Goal: Information Seeking & Learning: Learn about a topic

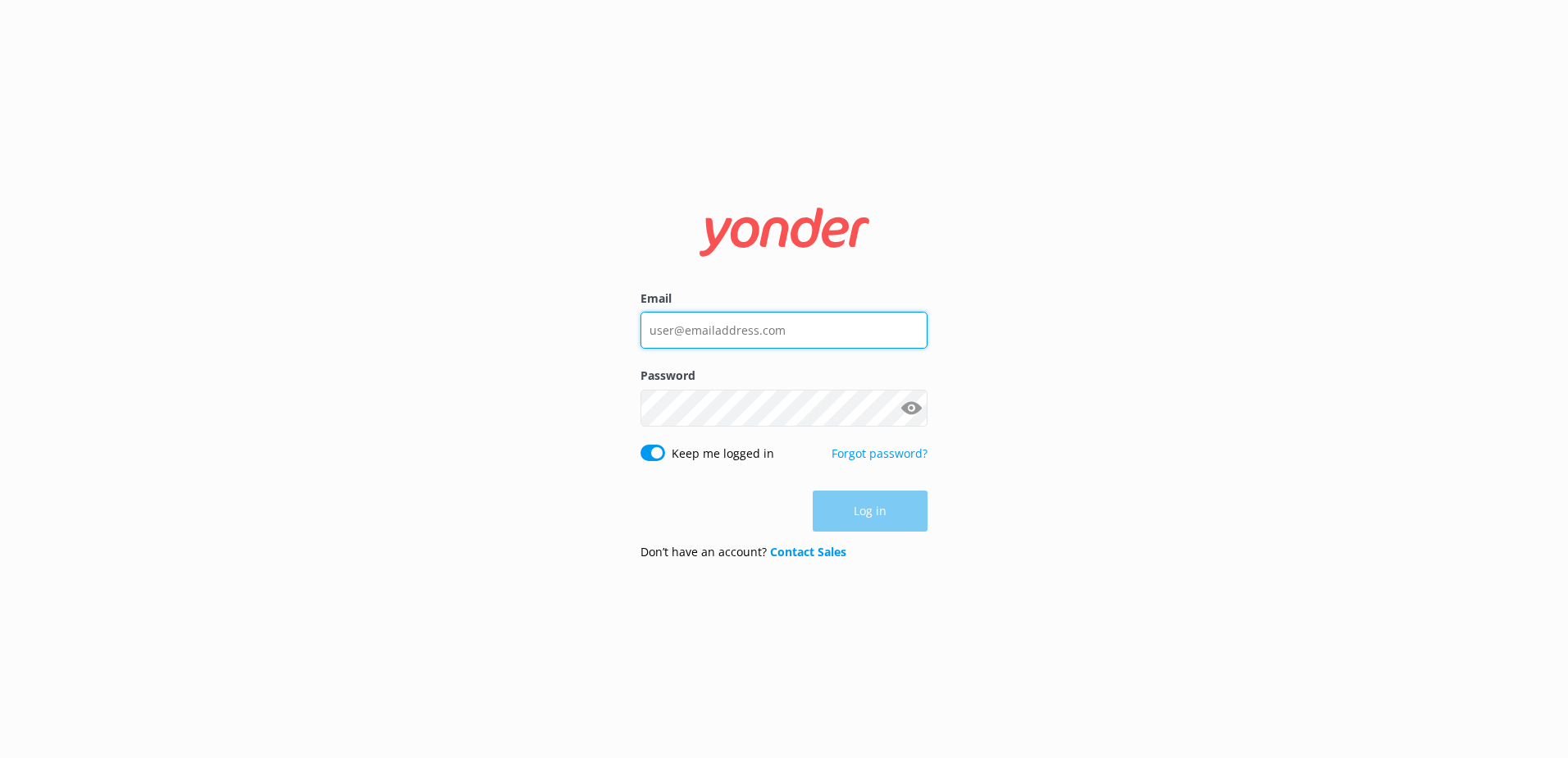
type input "paulm@blackcat.co.nz"
click at [720, 513] on div "Log in" at bounding box center [784, 511] width 287 height 41
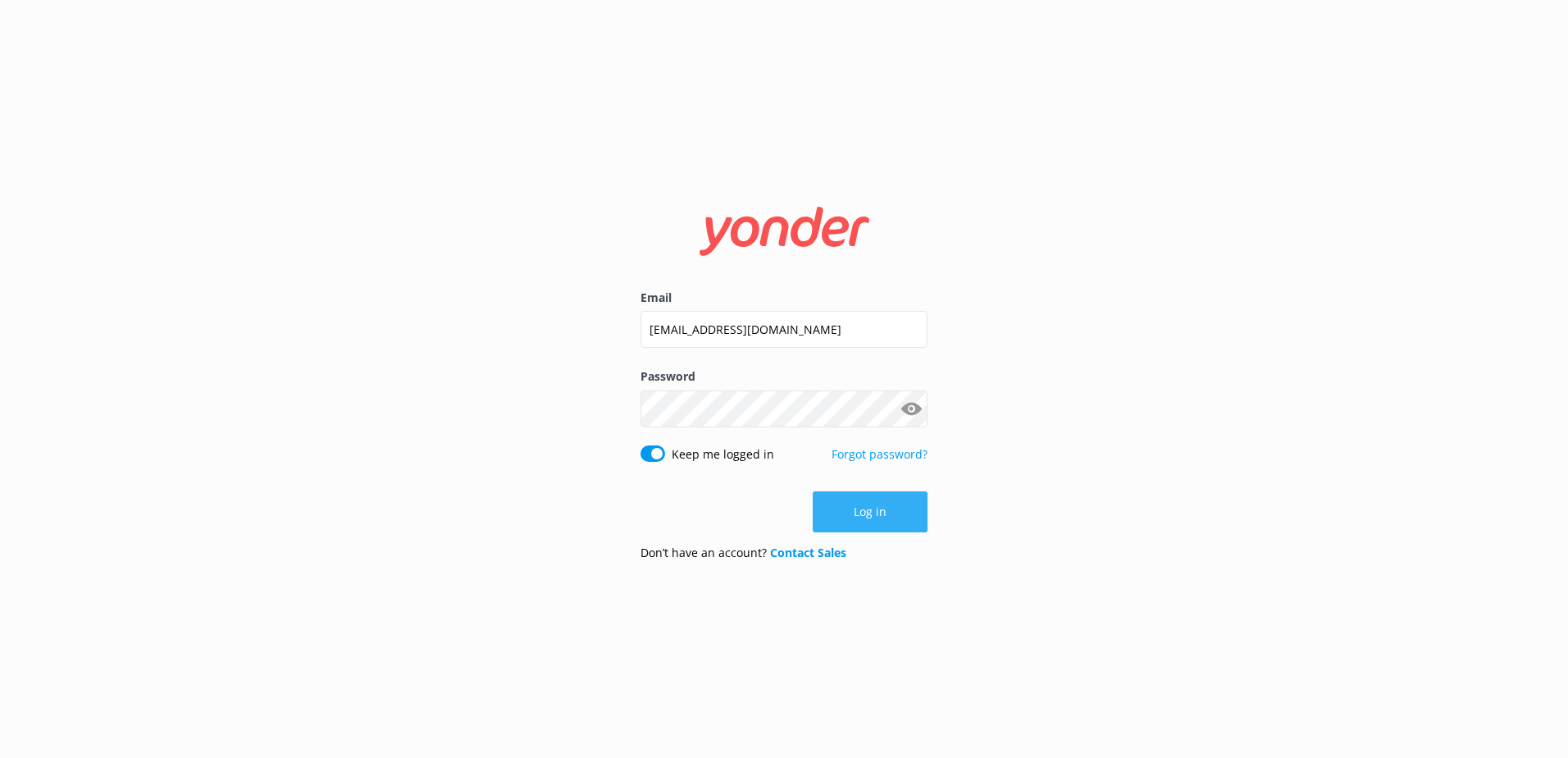
click at [843, 511] on button "Log in" at bounding box center [870, 511] width 115 height 41
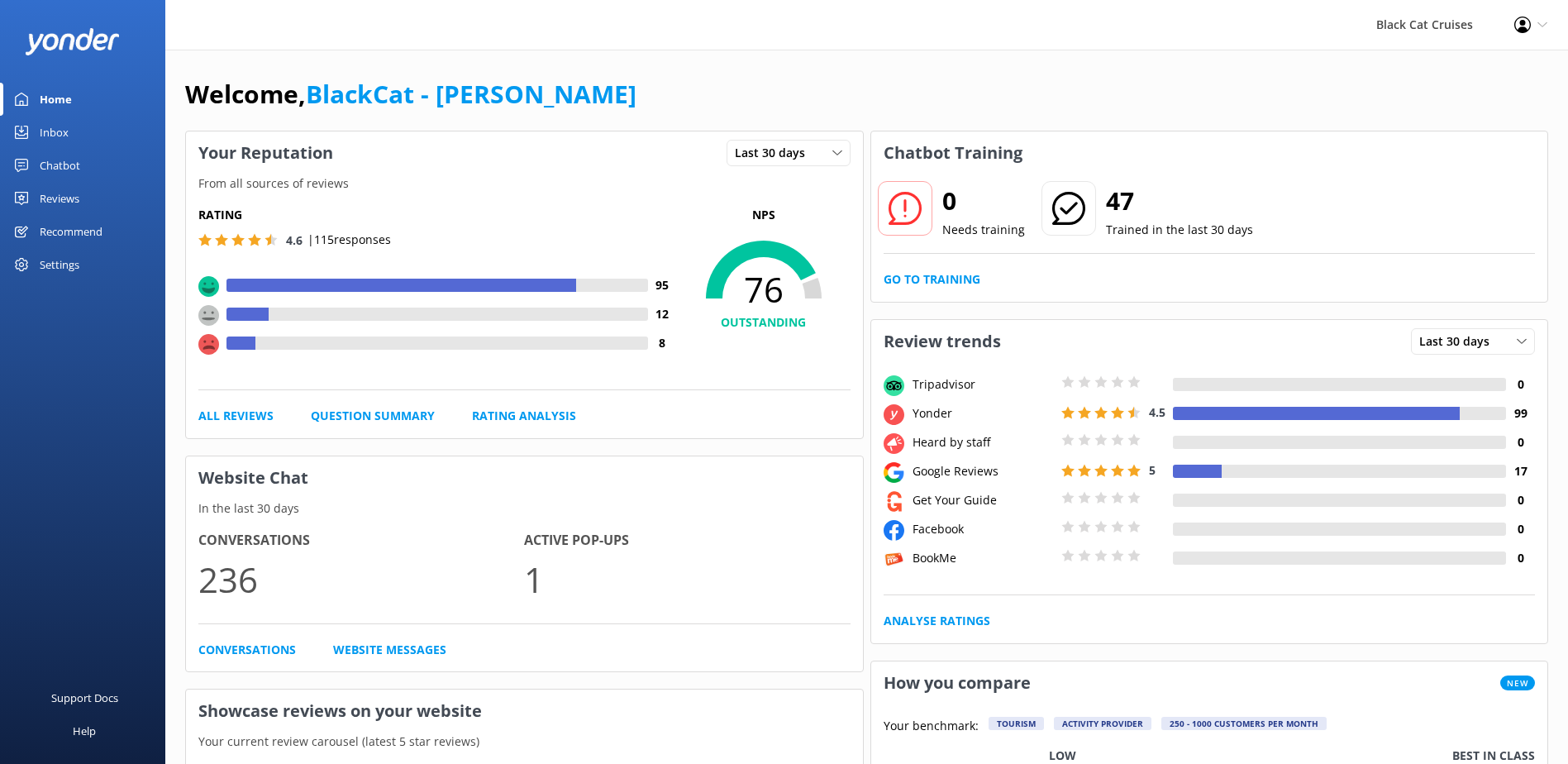
click at [59, 197] on div "Reviews" at bounding box center [60, 198] width 40 height 33
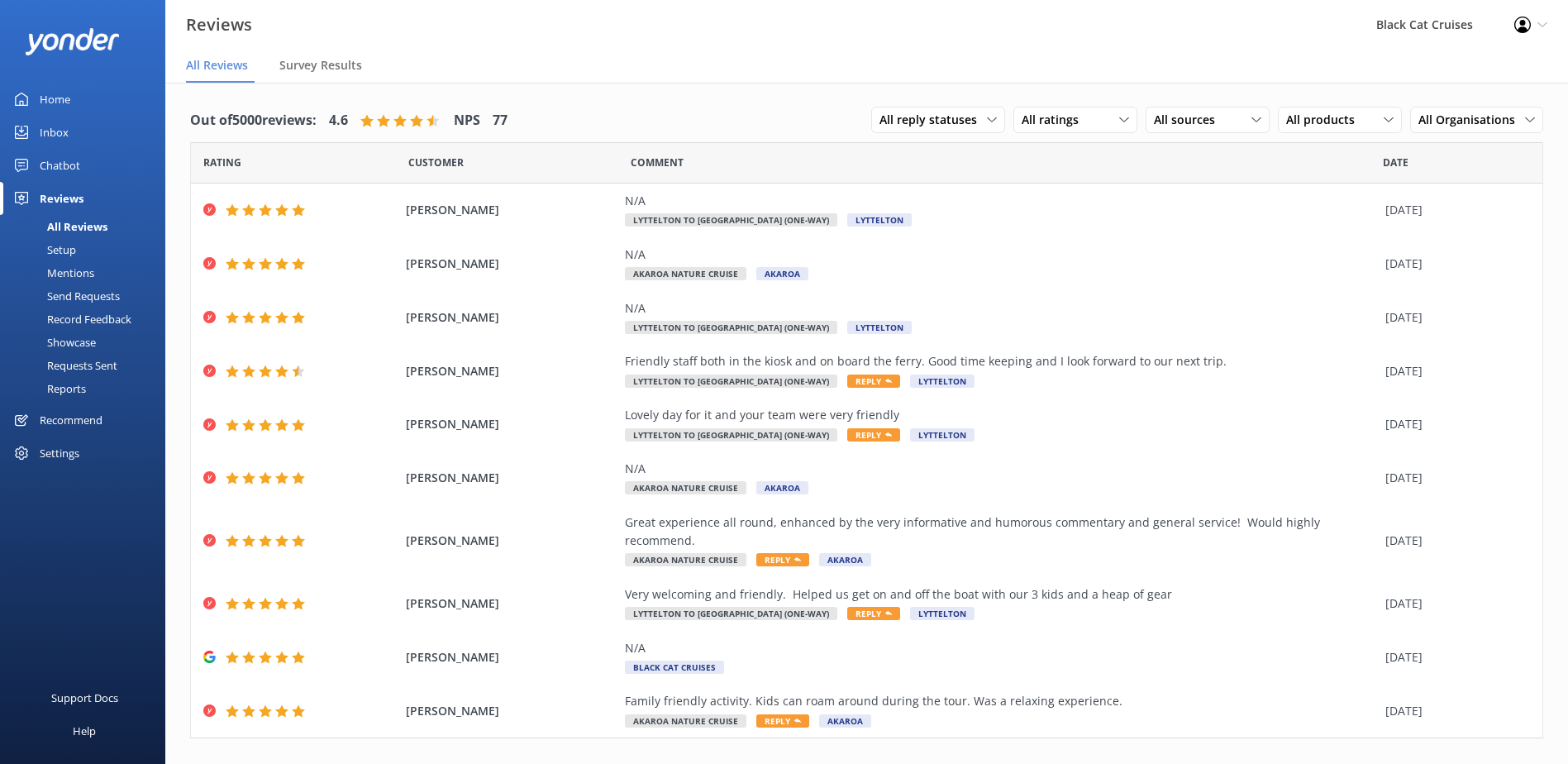
click at [81, 383] on div "Reports" at bounding box center [48, 387] width 76 height 23
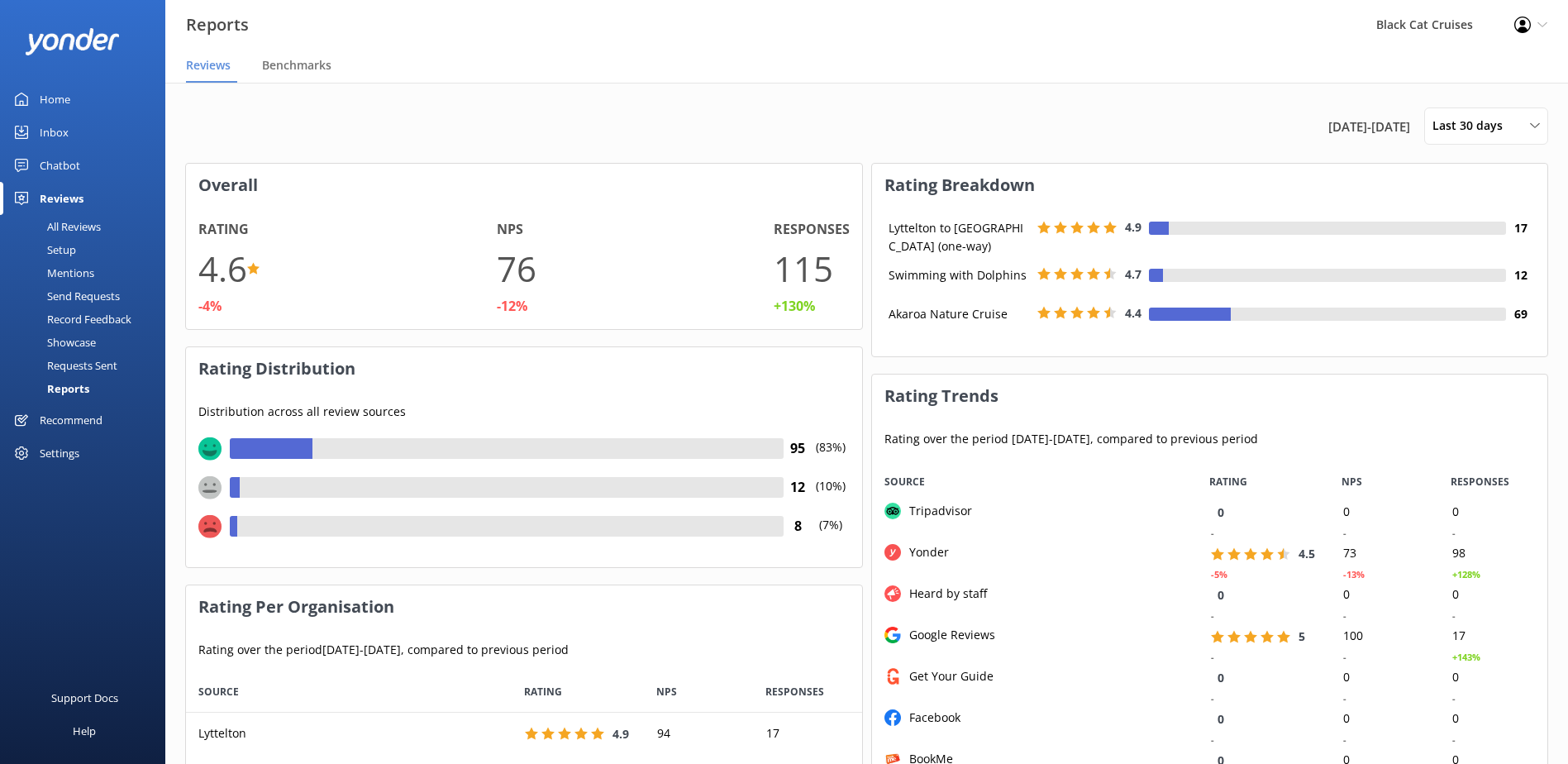
scroll to position [331, 663]
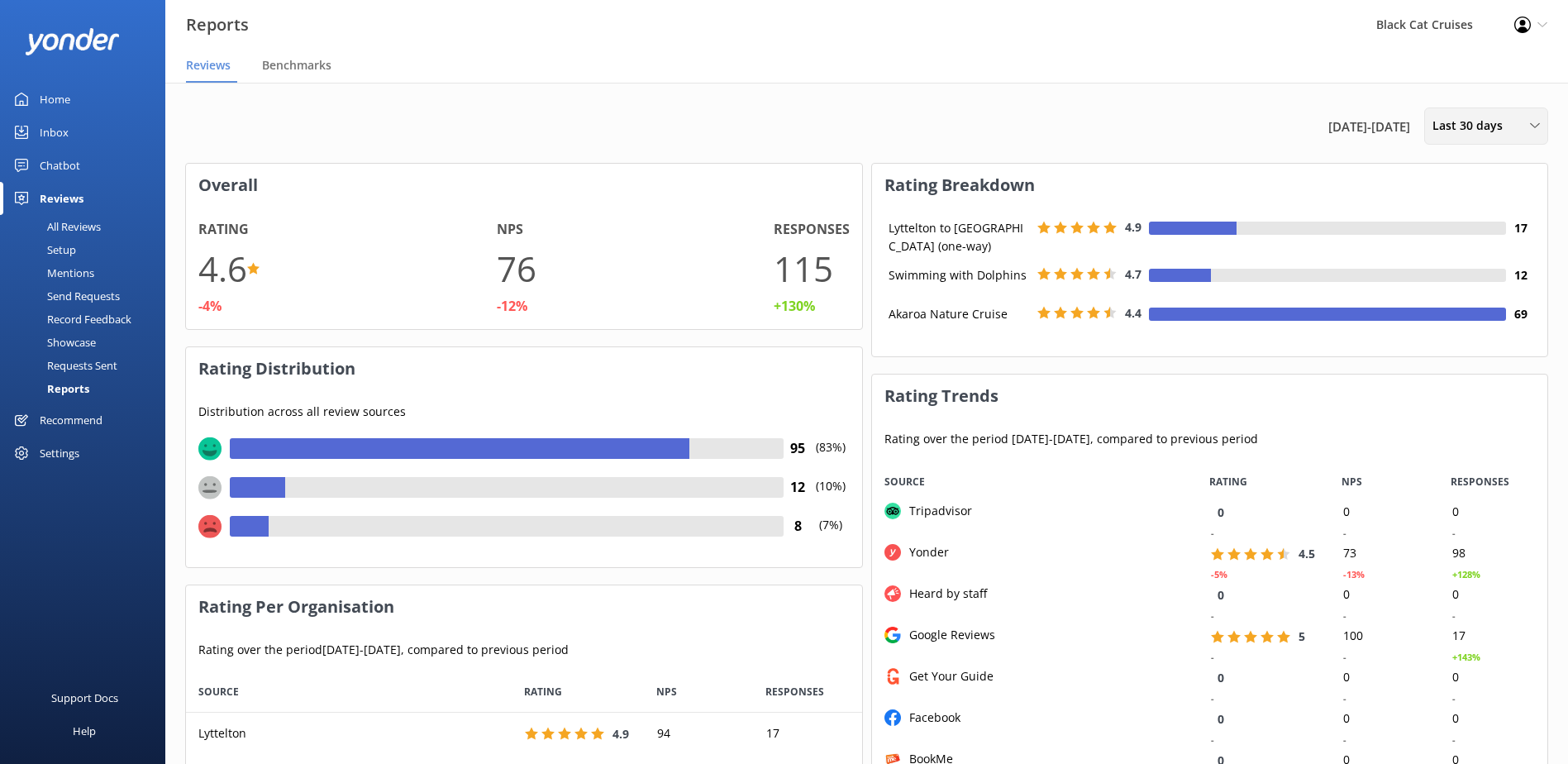
click at [1453, 118] on span "Last 30 days" at bounding box center [1473, 126] width 80 height 18
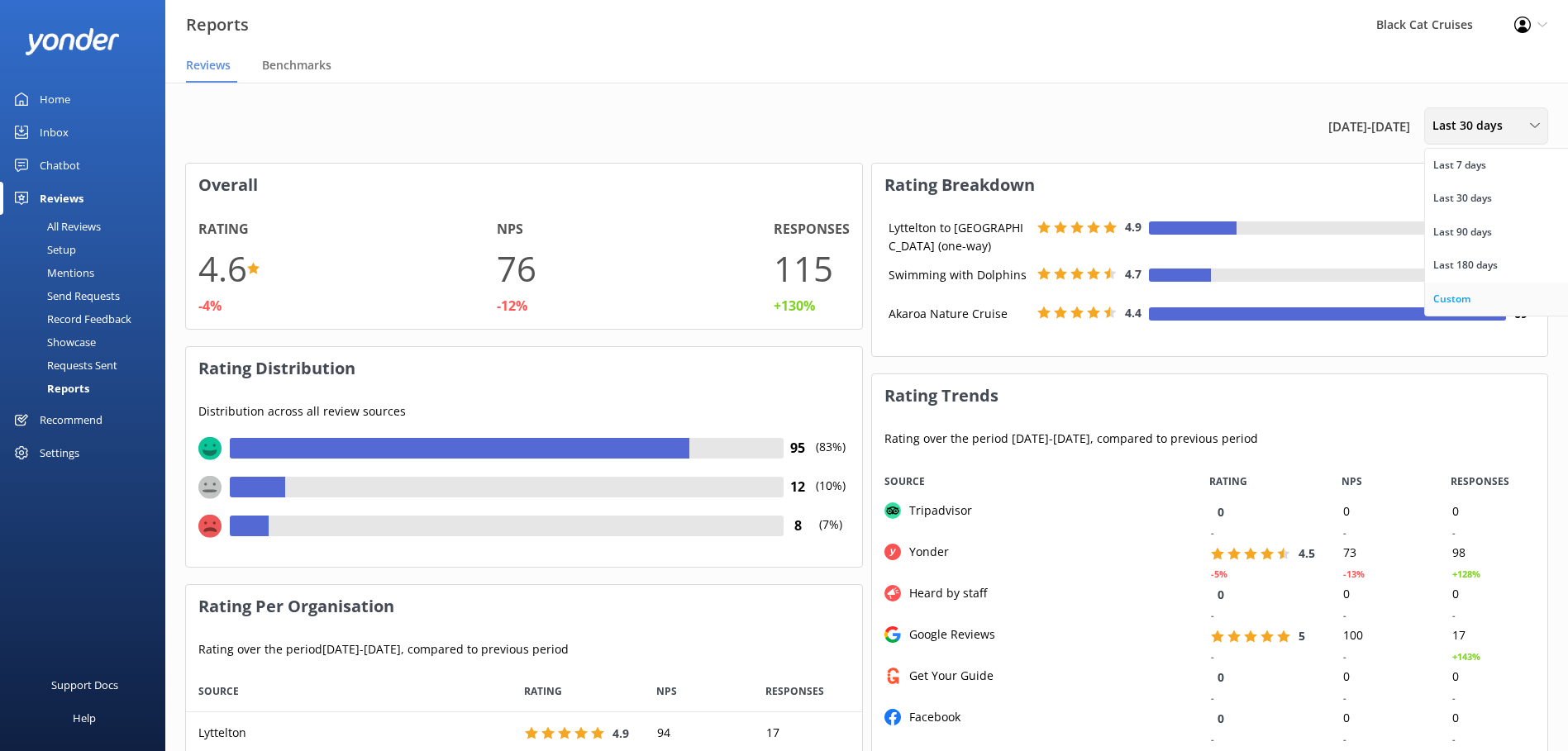
click at [1457, 302] on div "Custom" at bounding box center [1452, 299] width 37 height 16
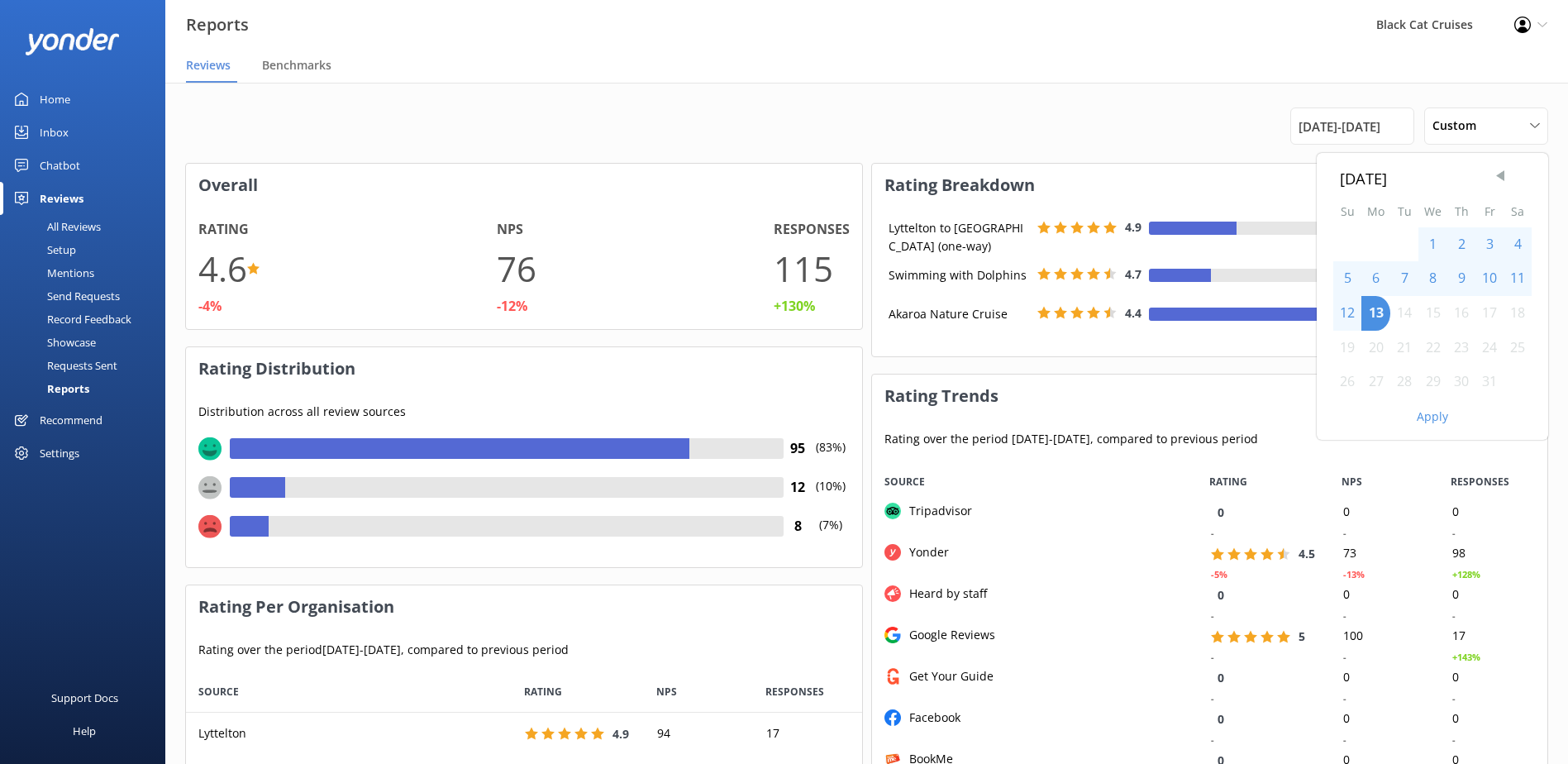
click at [1505, 171] on span "Previous Month" at bounding box center [1501, 176] width 16 height 16
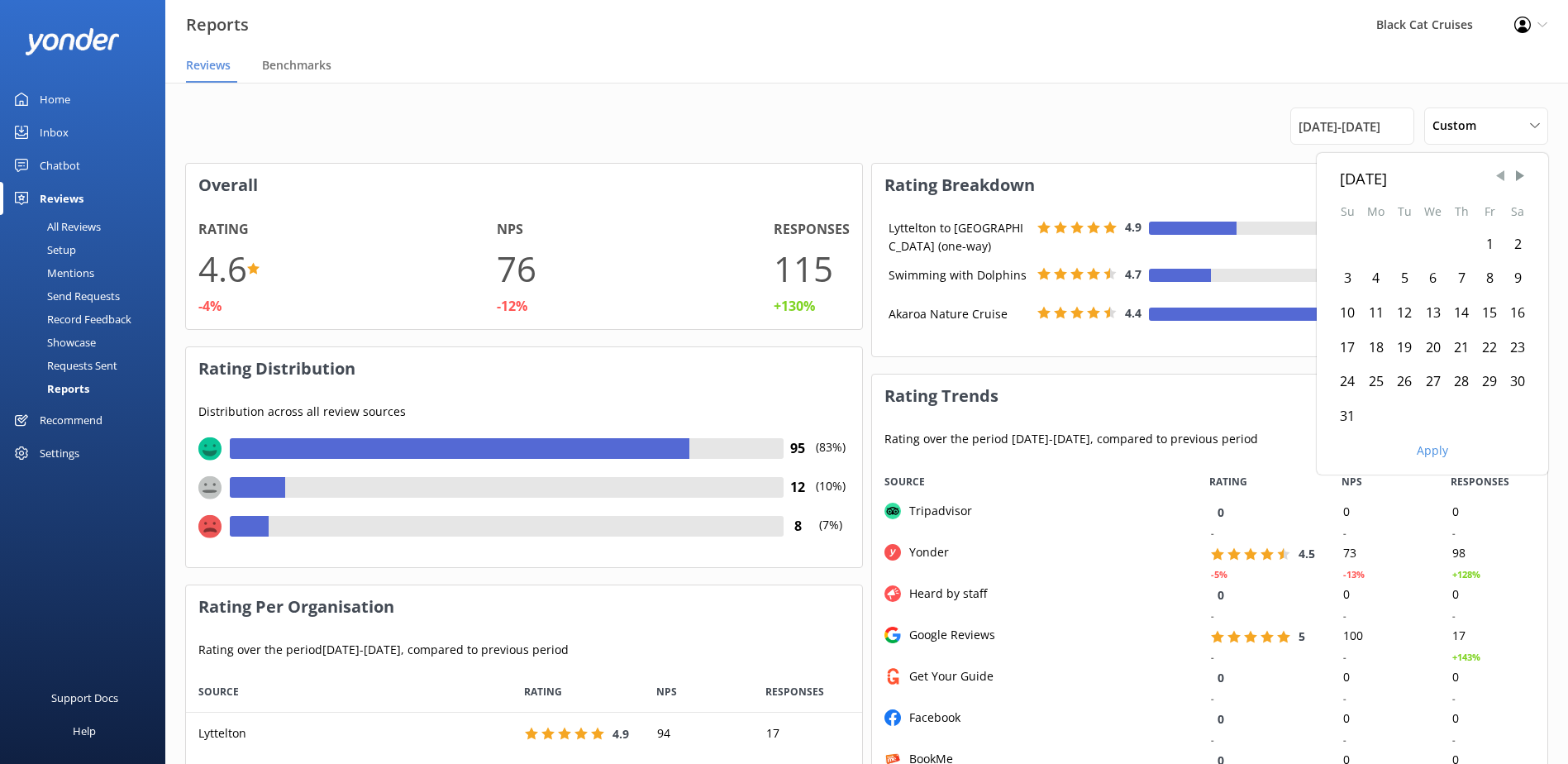
click at [1505, 171] on span "Previous Month" at bounding box center [1501, 176] width 16 height 16
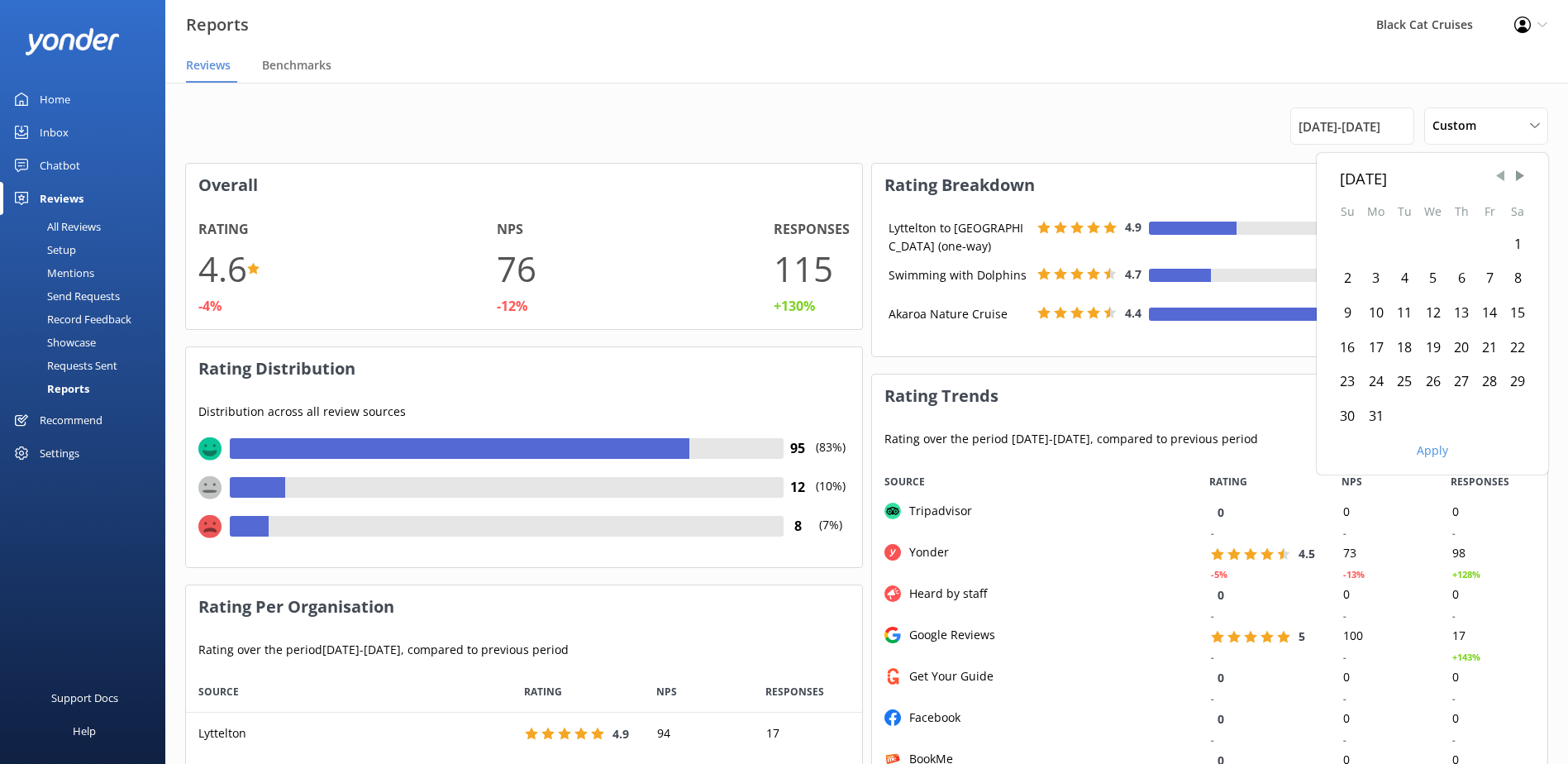
click at [1505, 171] on span "Previous Month" at bounding box center [1501, 176] width 16 height 16
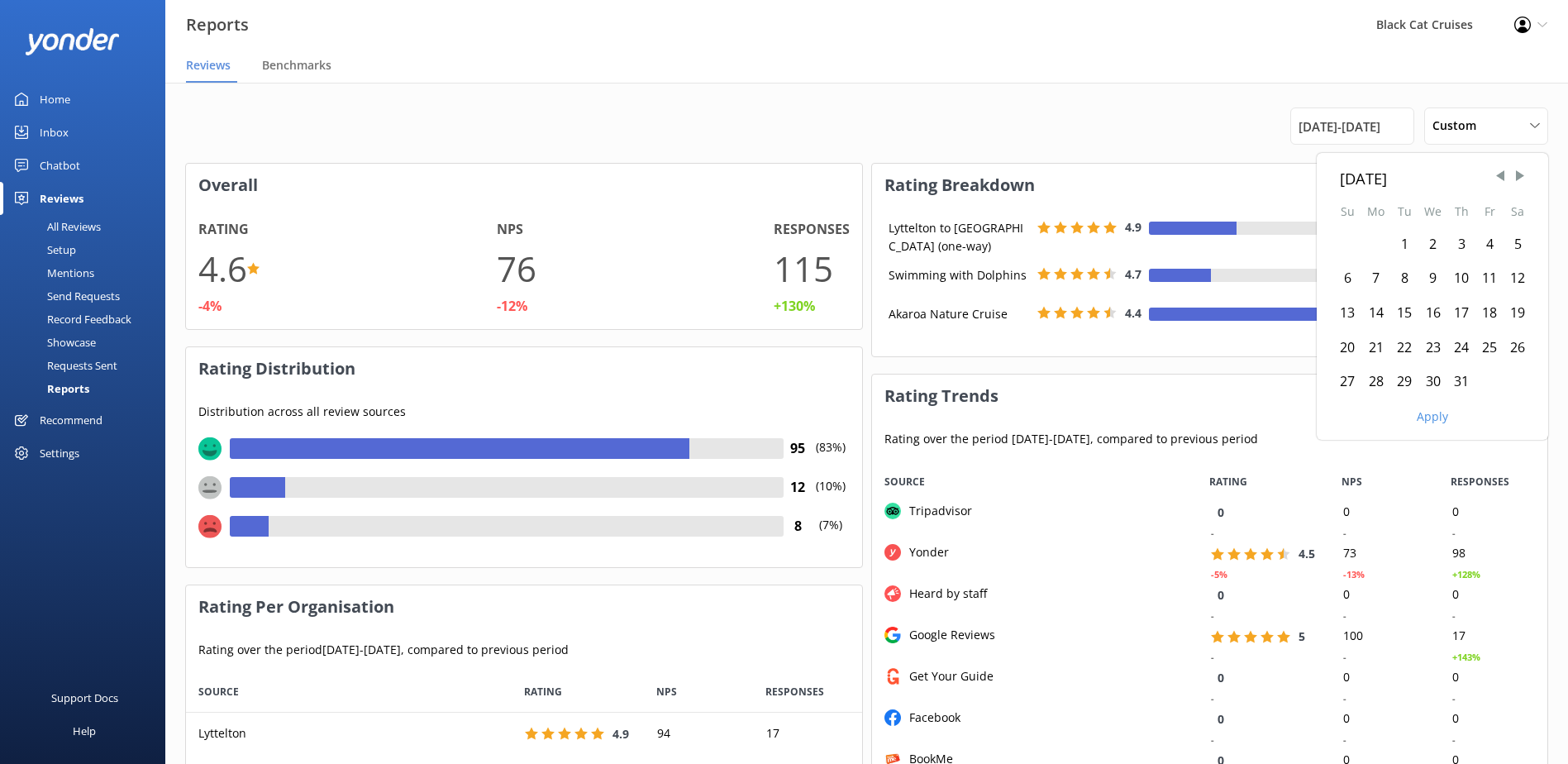
click at [1401, 246] on div "1" at bounding box center [1404, 245] width 28 height 35
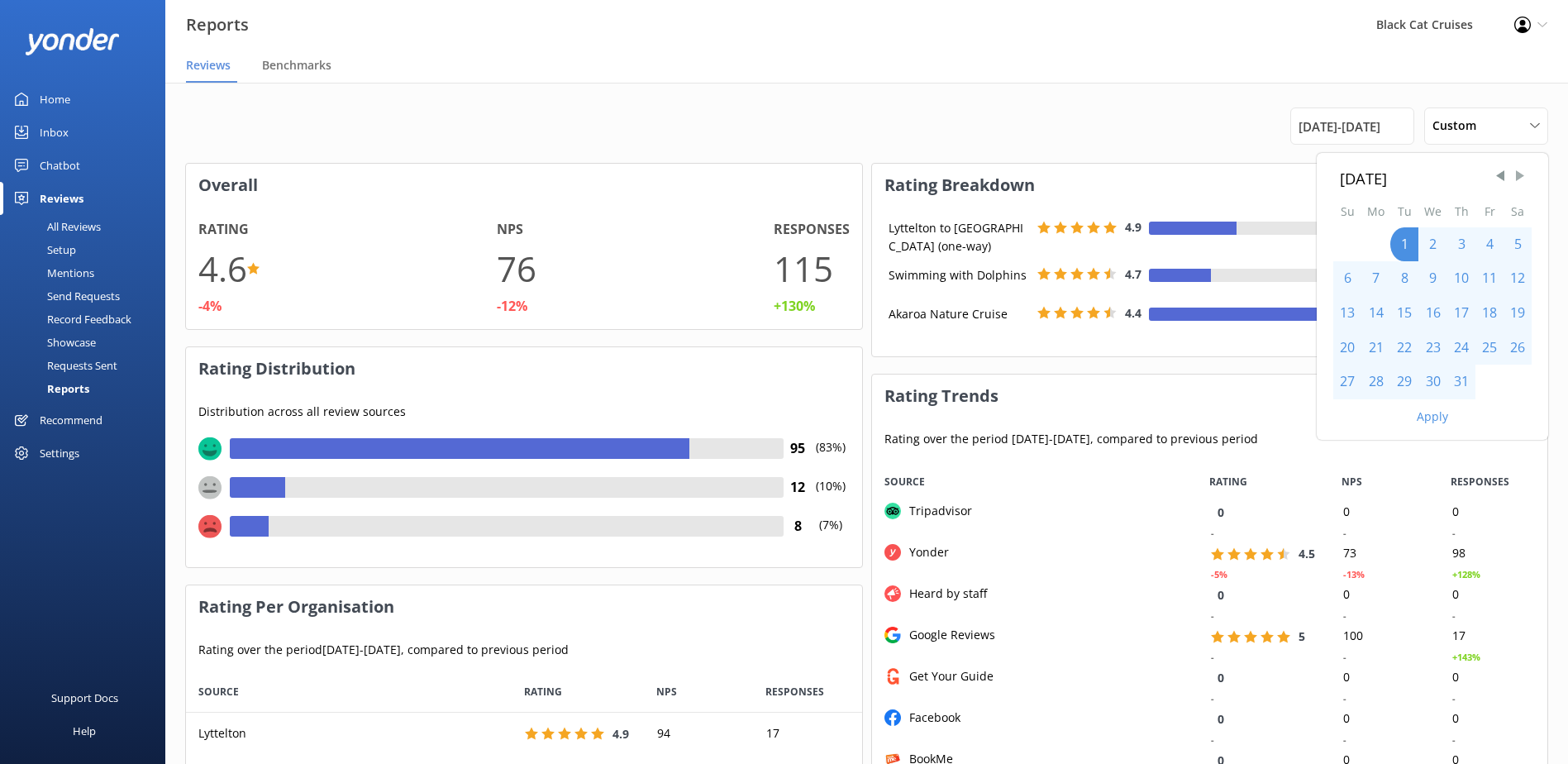
click at [1521, 176] on span "Next Month" at bounding box center [1520, 176] width 16 height 16
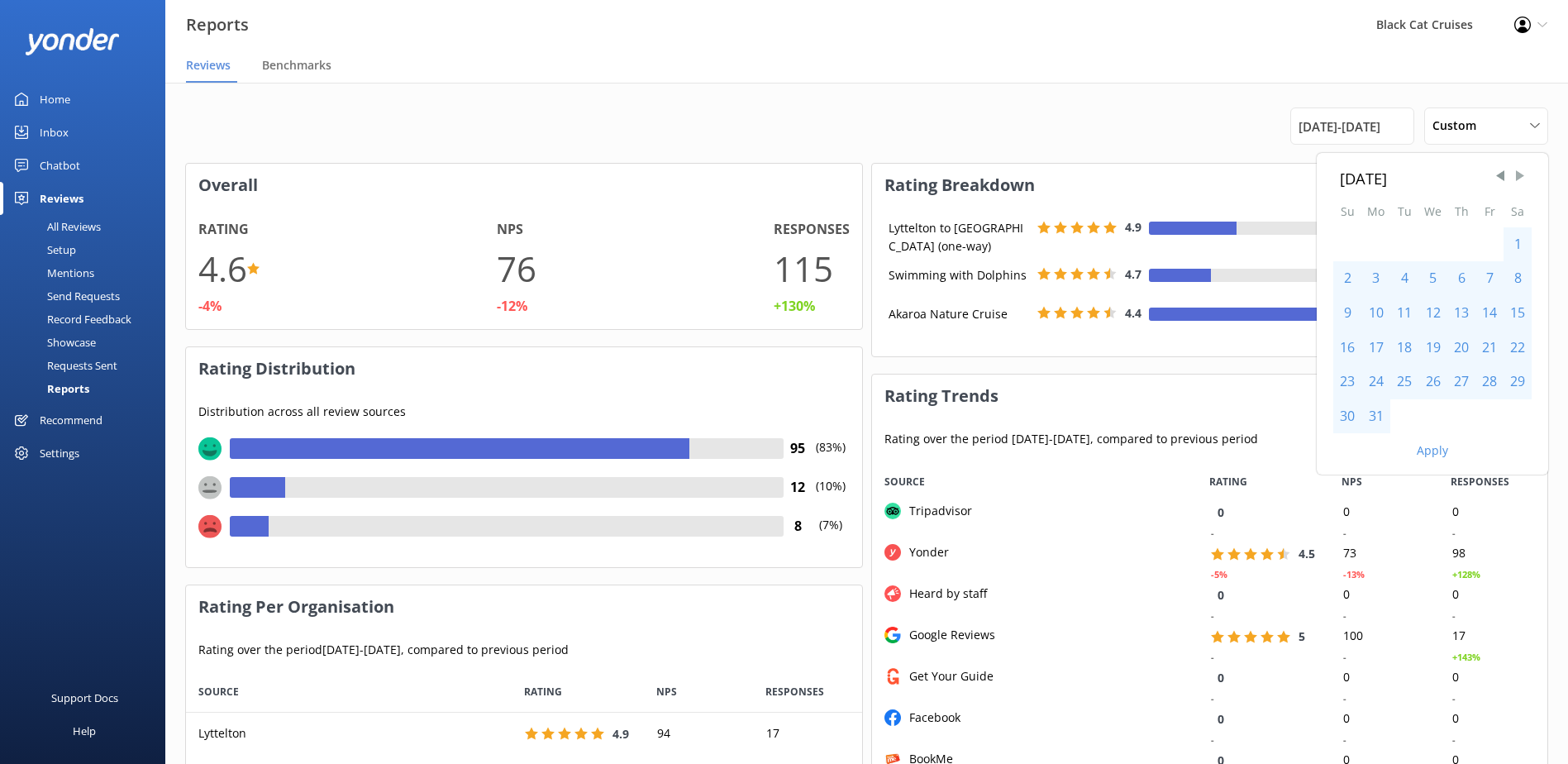
click at [1521, 176] on span "Next Month" at bounding box center [1520, 176] width 16 height 16
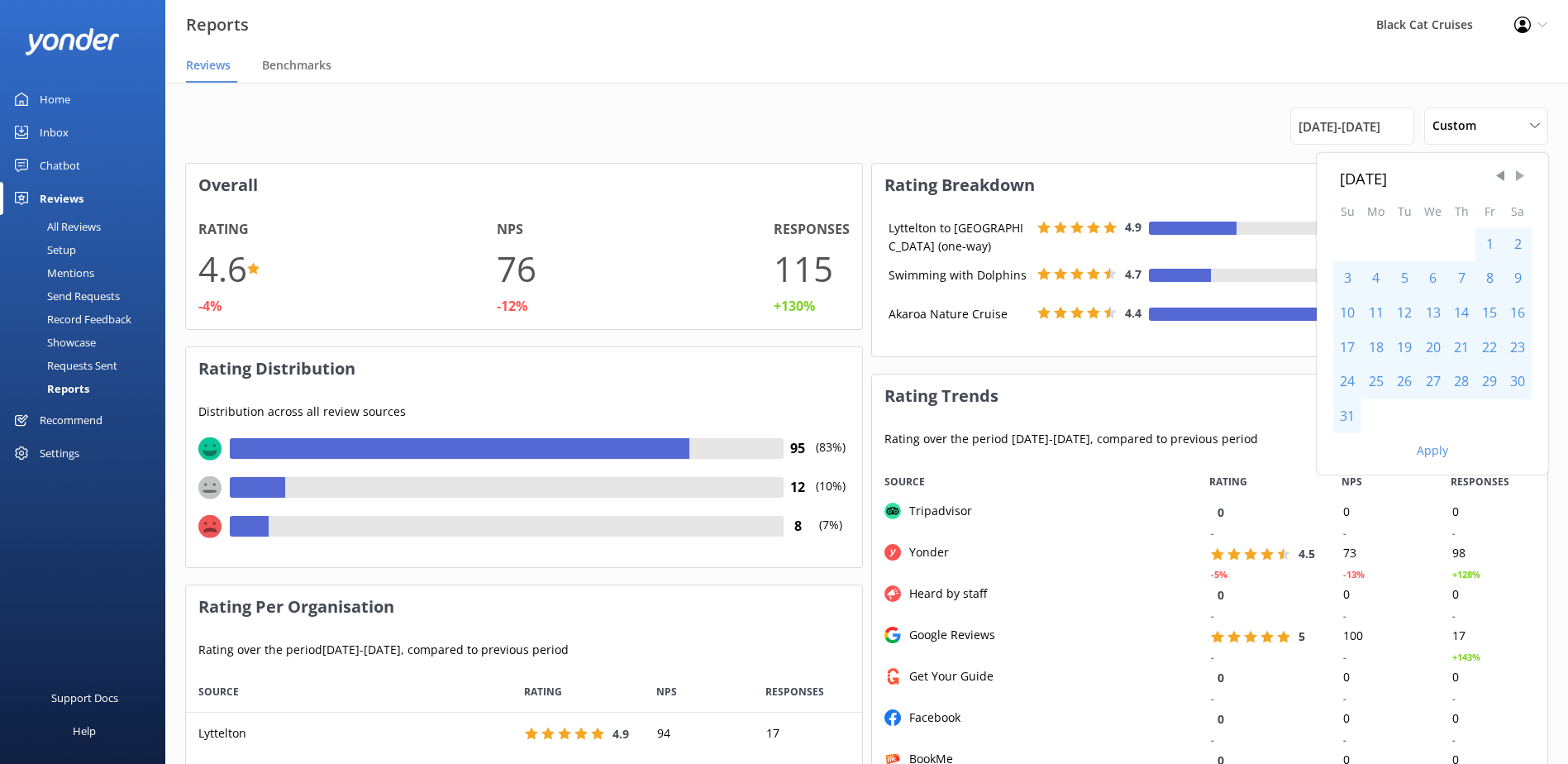
click at [1521, 176] on span "Next Month" at bounding box center [1520, 176] width 16 height 16
click at [1408, 371] on div "30" at bounding box center [1404, 382] width 28 height 35
click at [1433, 413] on button "Apply" at bounding box center [1432, 417] width 32 height 12
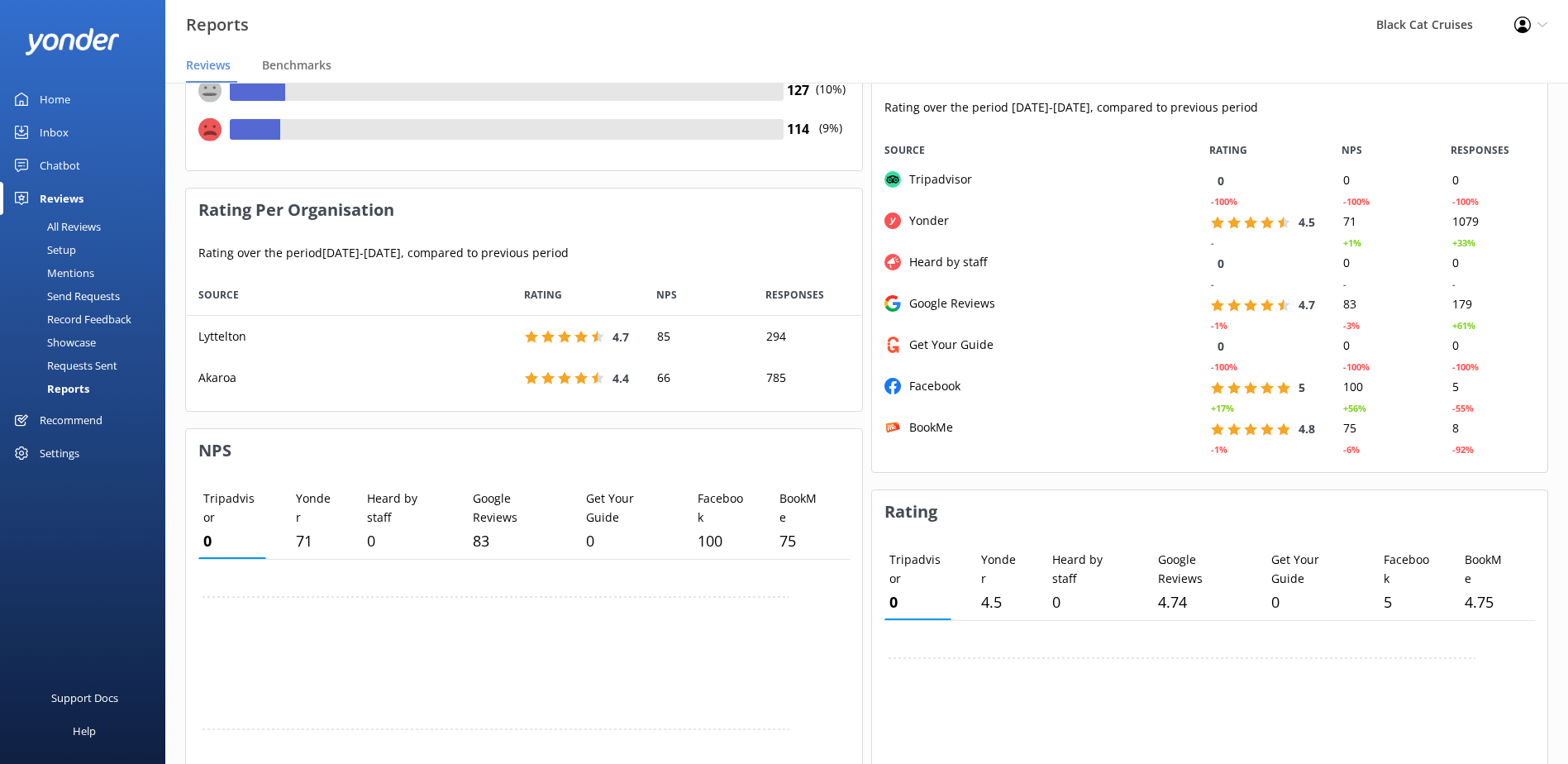
scroll to position [331, 0]
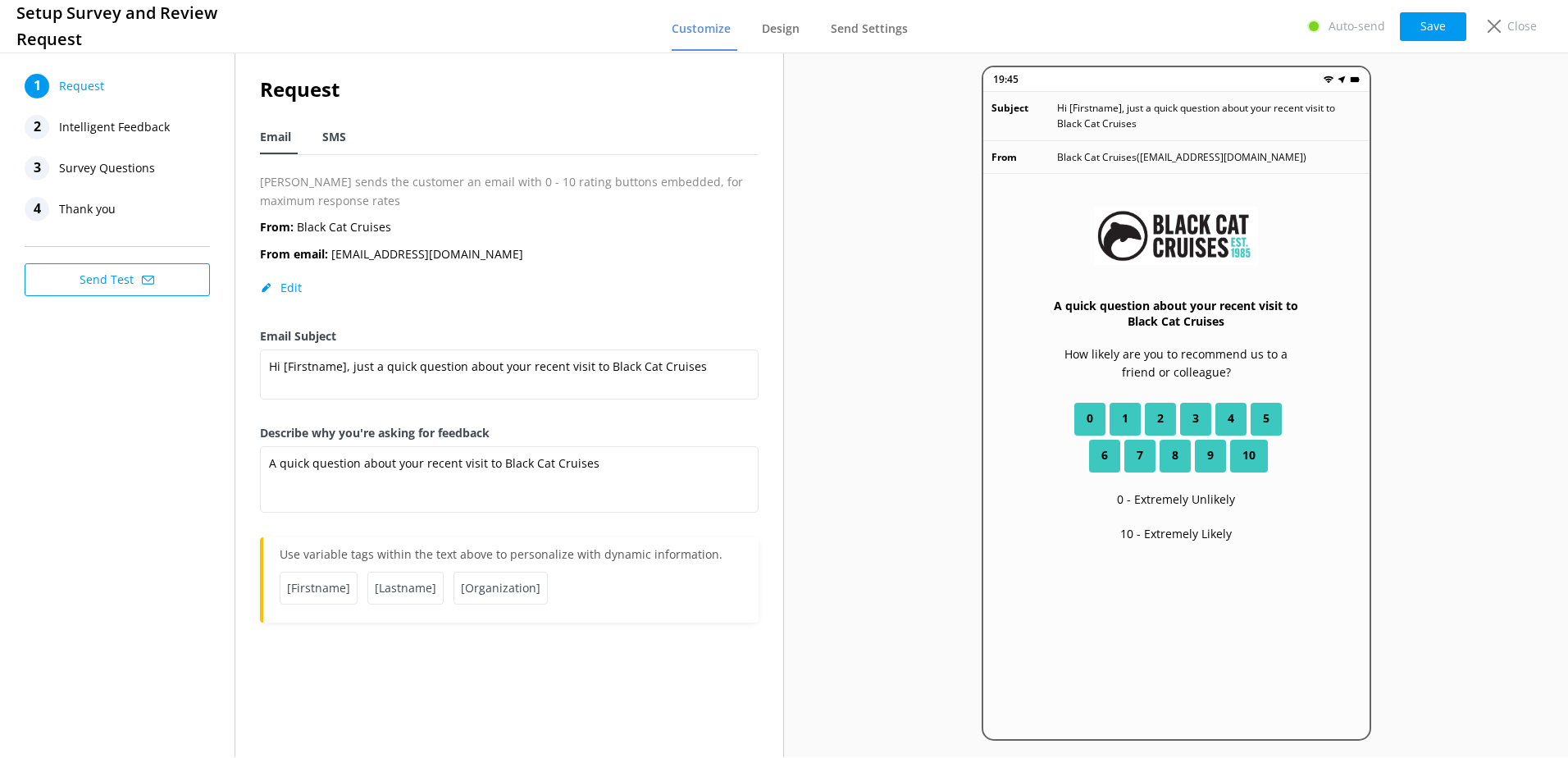
click at [331, 134] on span "SMS" at bounding box center [334, 137] width 23 height 16
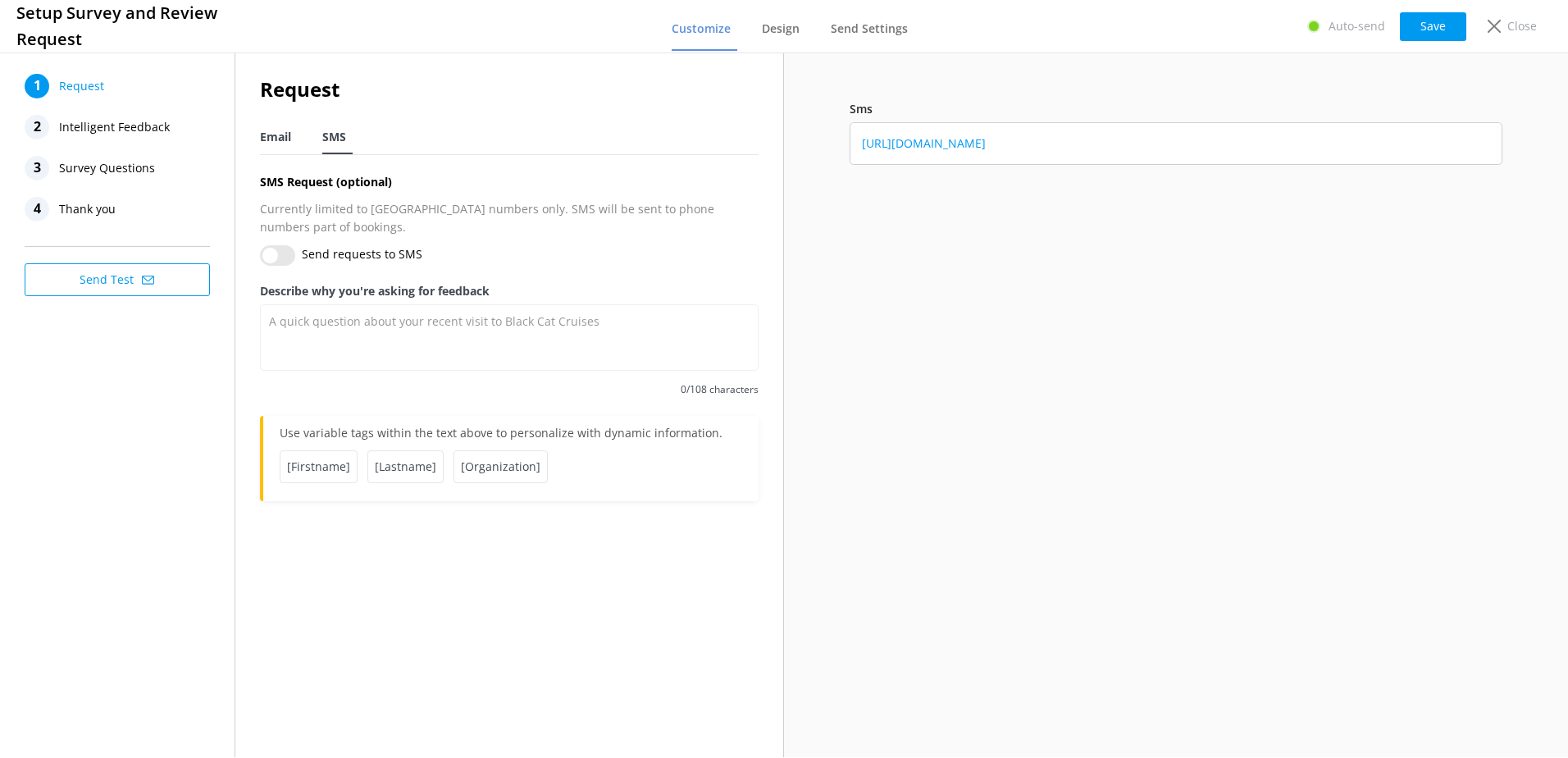
click at [265, 136] on span "Email" at bounding box center [275, 137] width 32 height 16
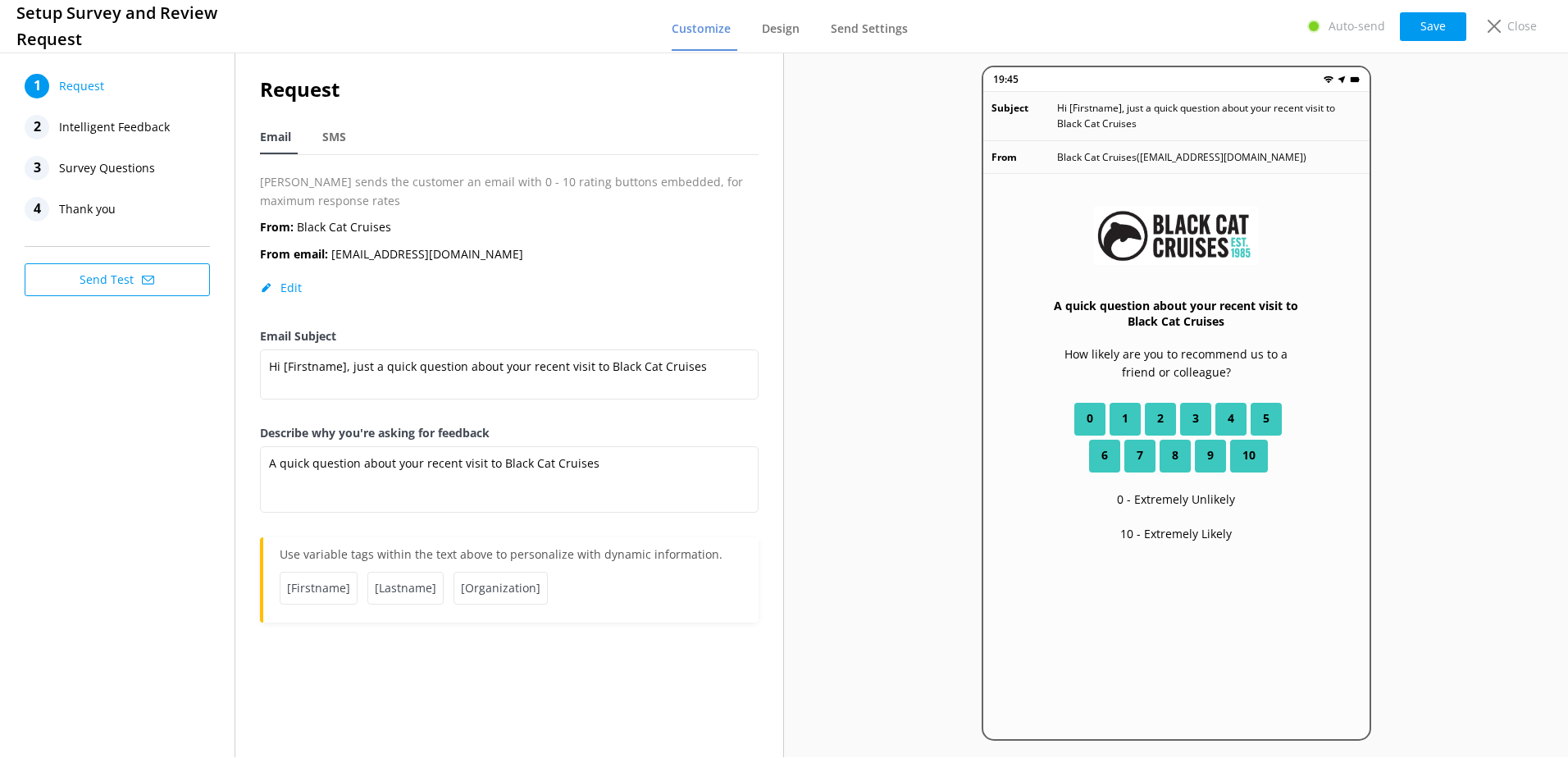
click at [112, 131] on span "Intelligent Feedback" at bounding box center [114, 126] width 111 height 24
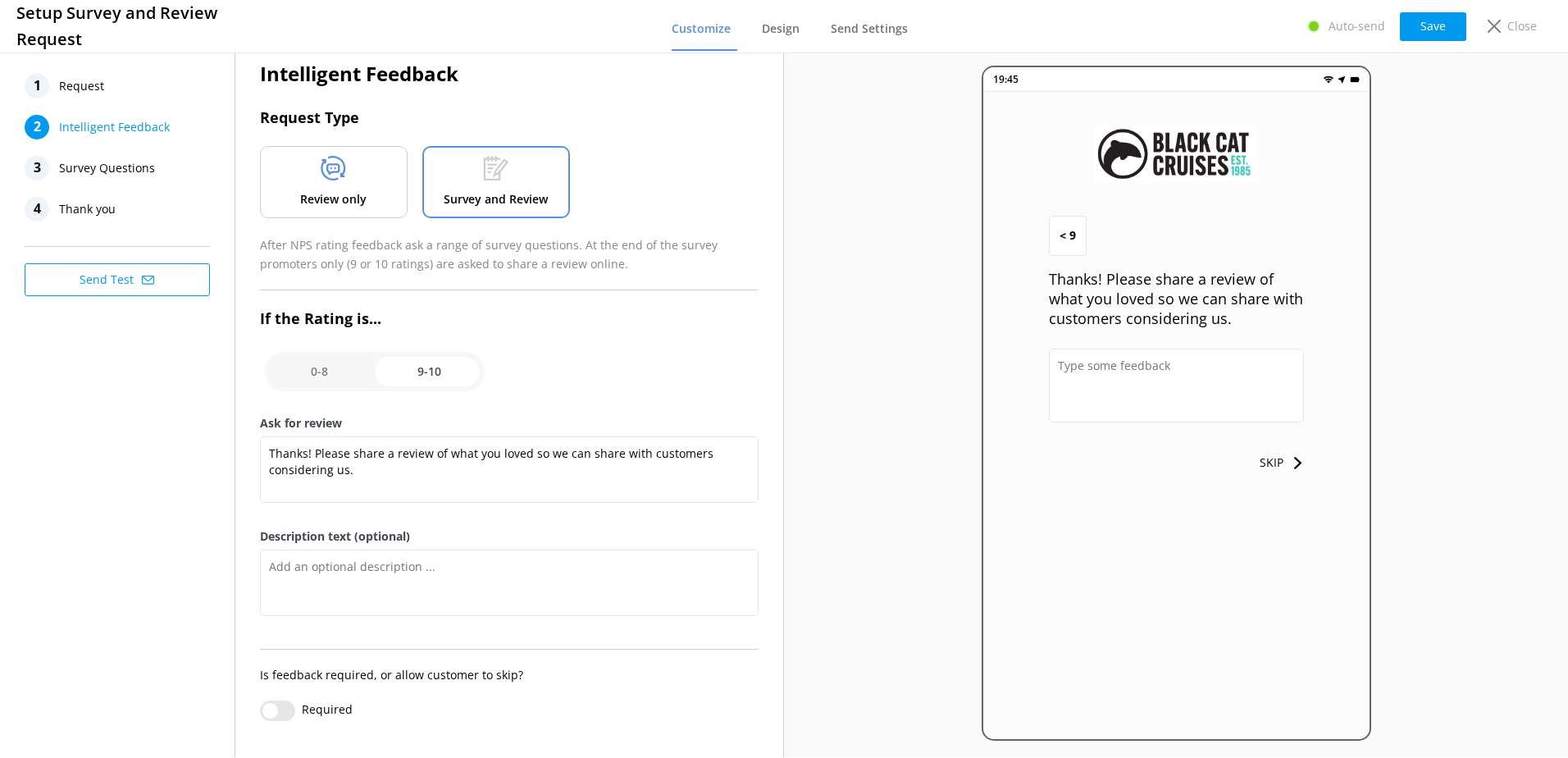
scroll to position [21, 0]
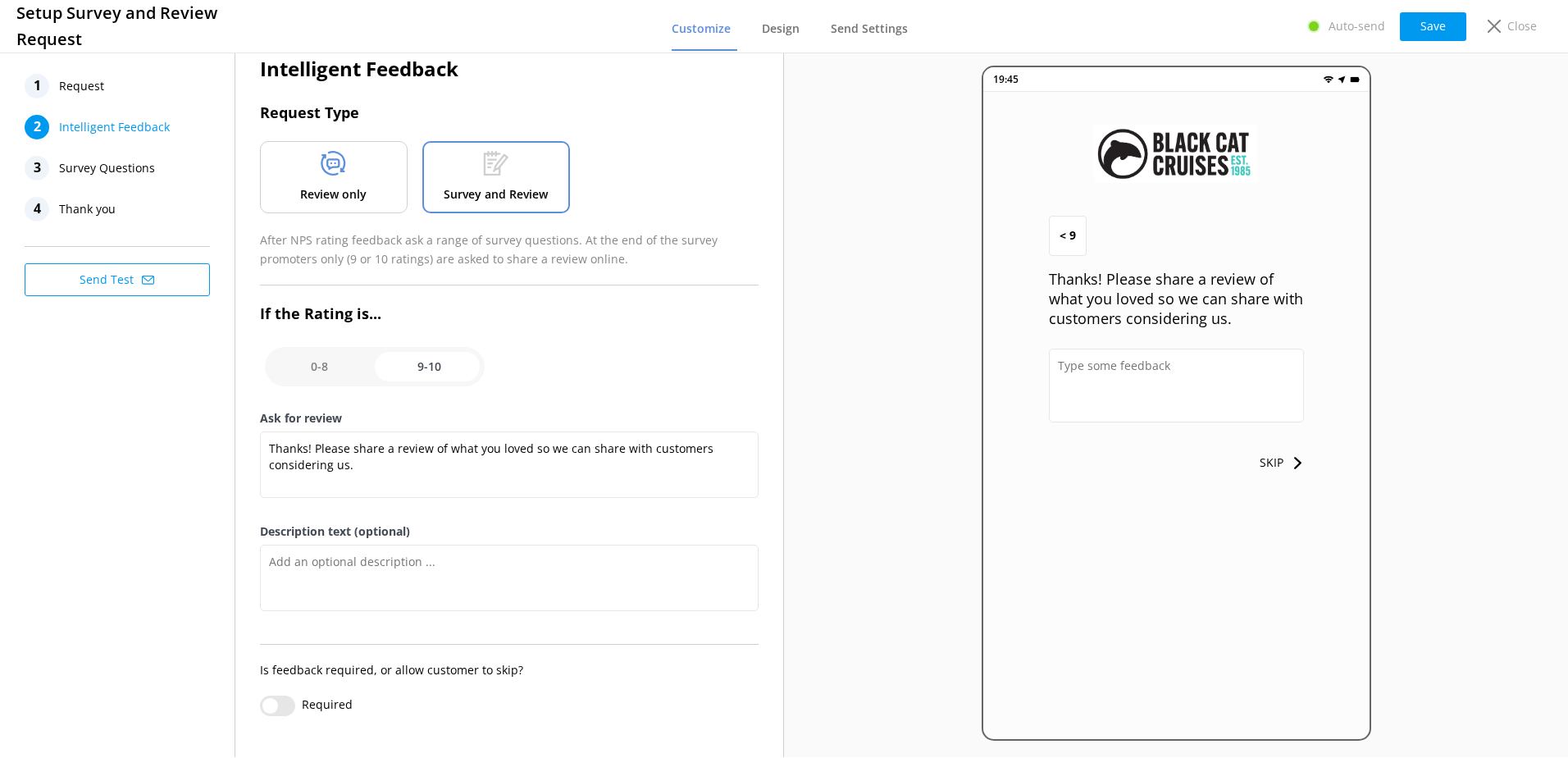
click at [90, 163] on span "Survey Questions" at bounding box center [106, 168] width 96 height 24
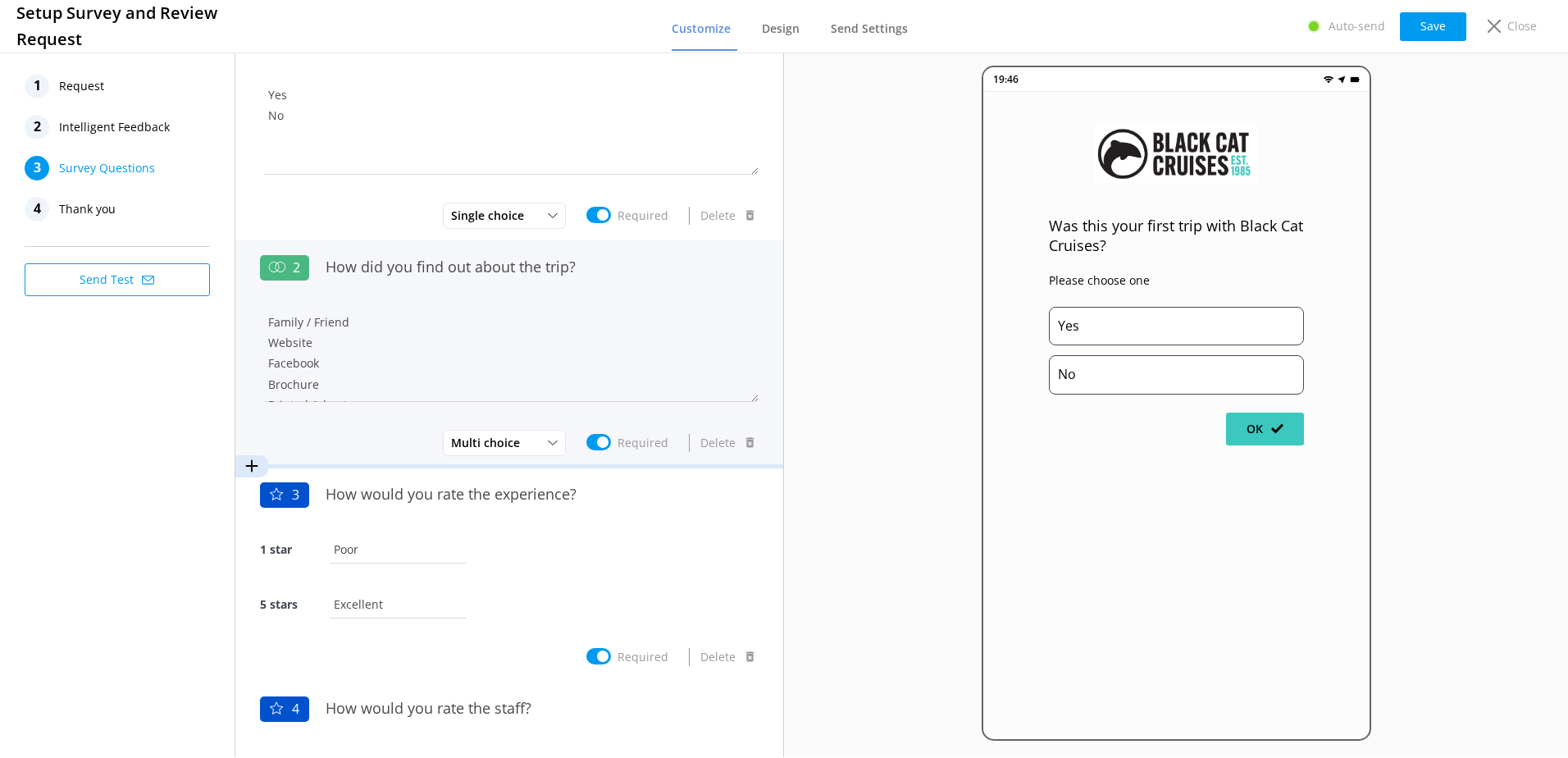
scroll to position [0, 0]
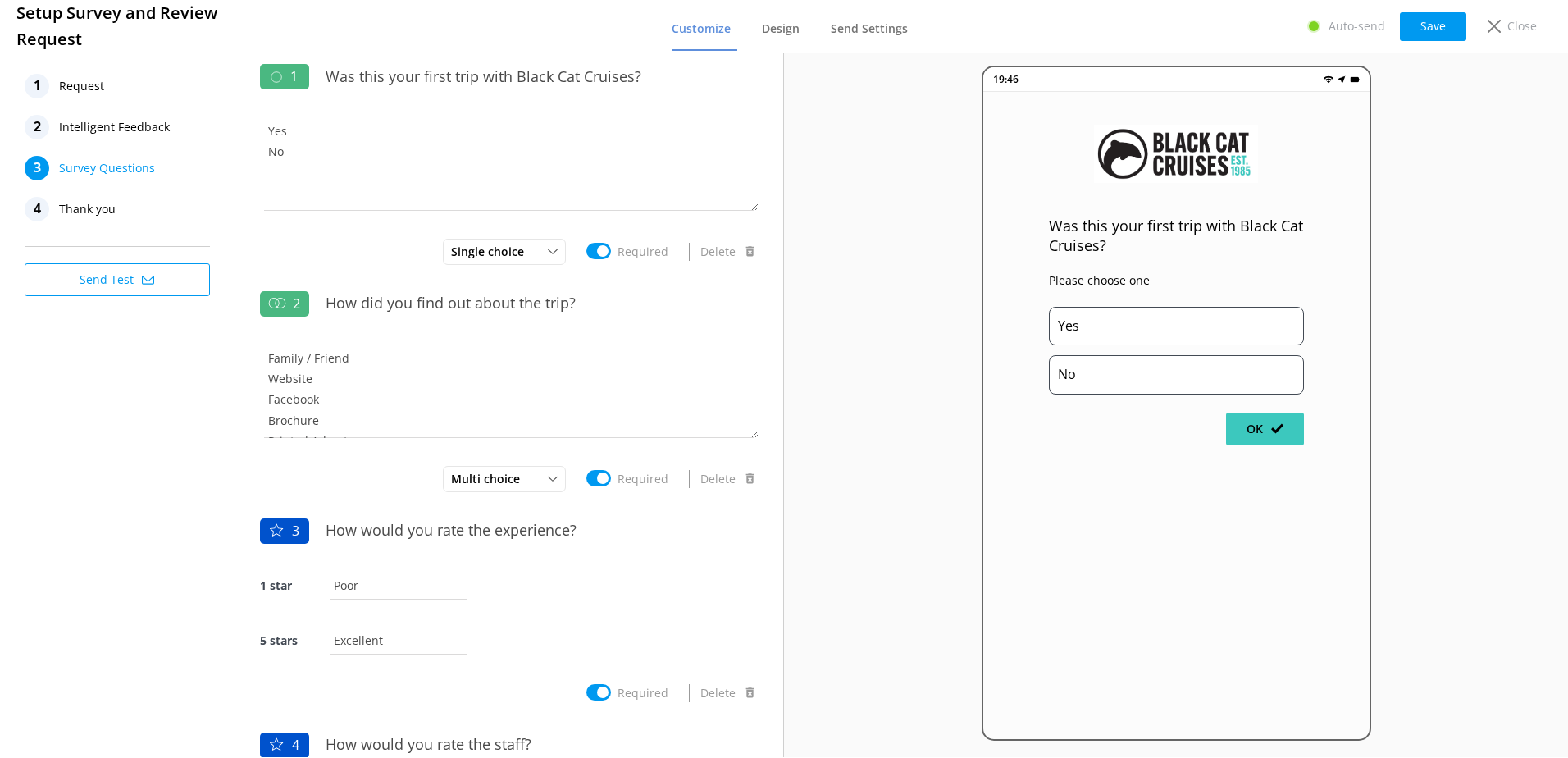
click at [90, 205] on span "Thank you" at bounding box center [87, 208] width 57 height 24
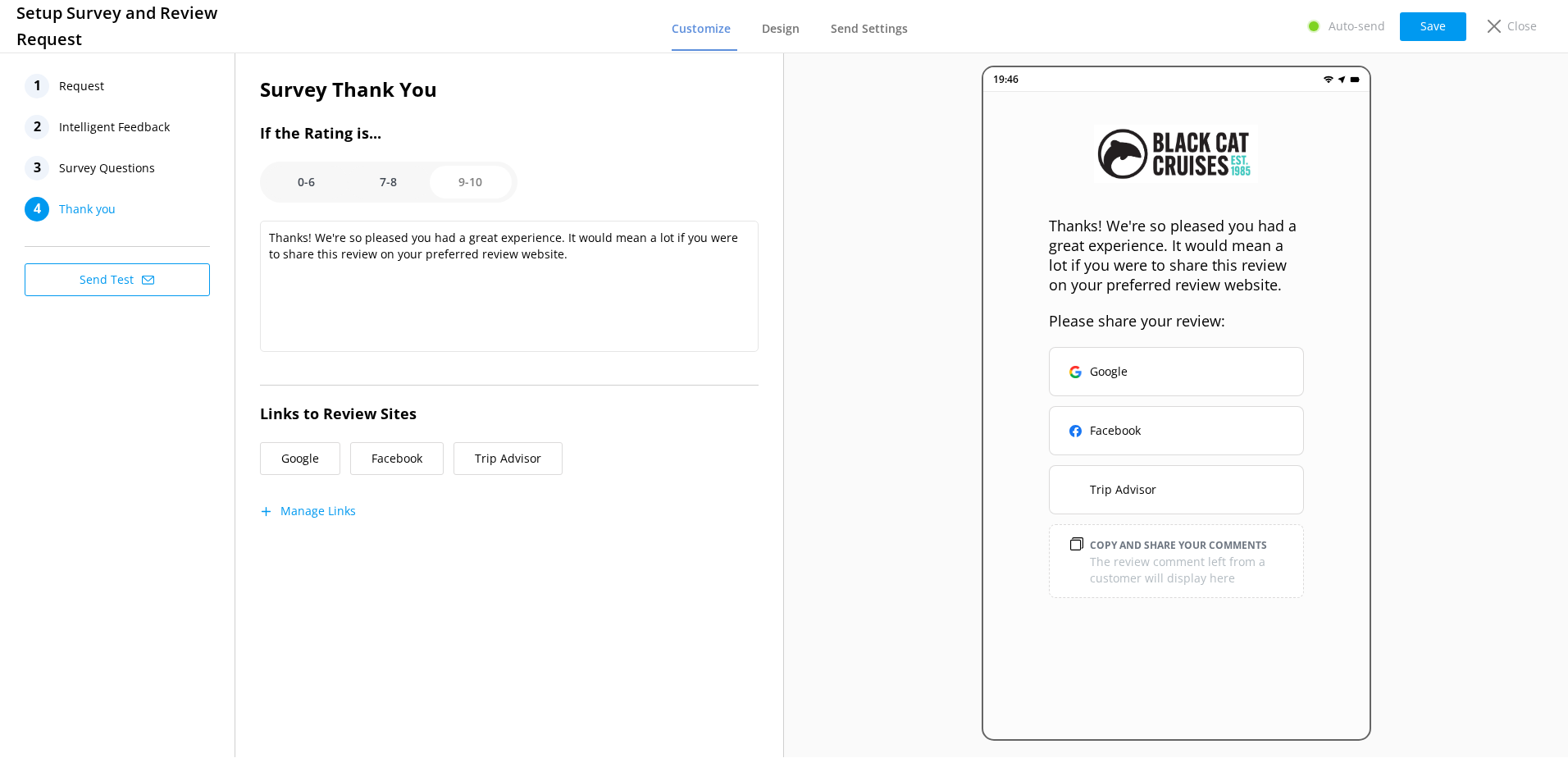
click at [78, 83] on span "Request" at bounding box center [81, 86] width 45 height 24
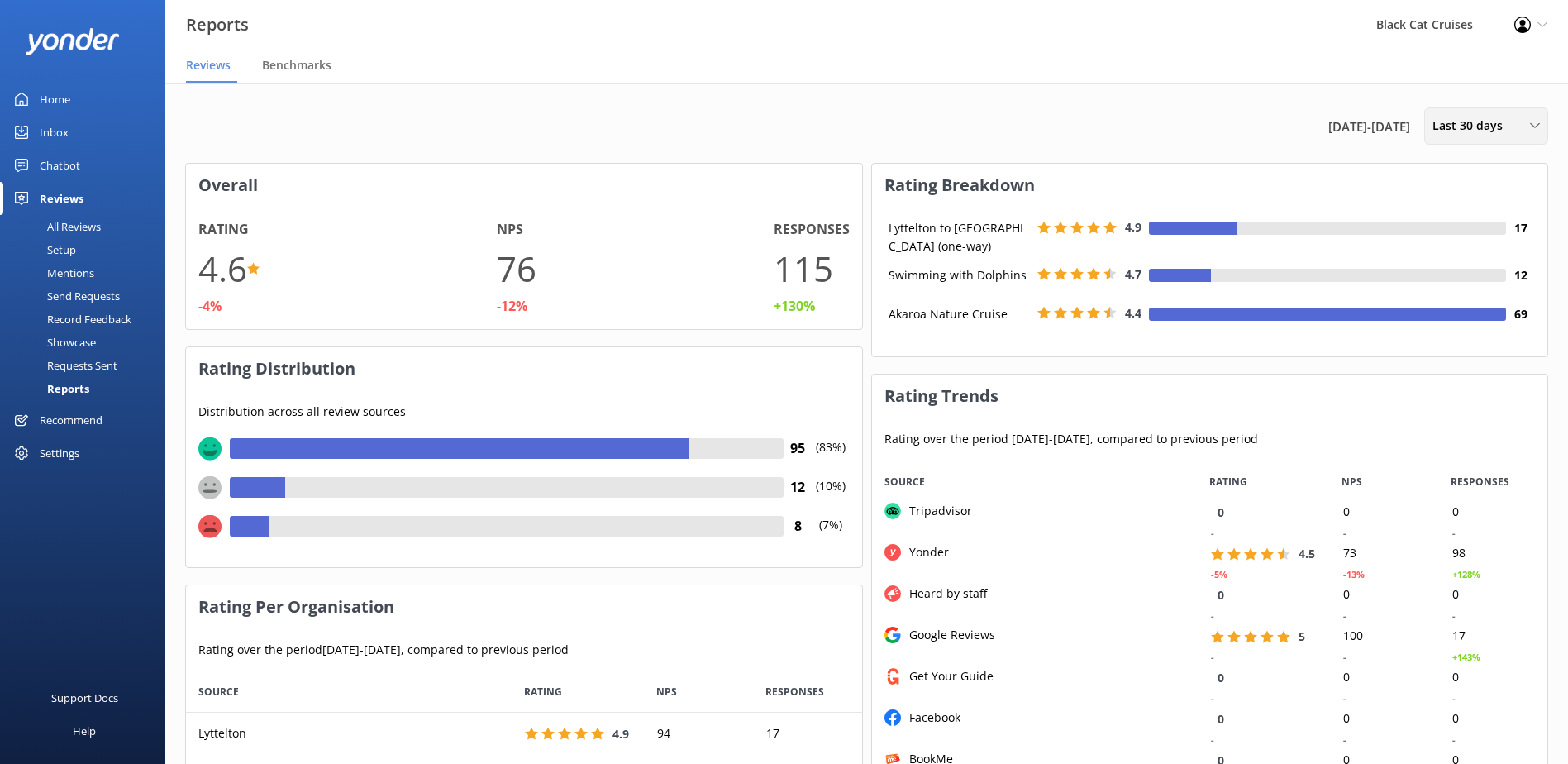
click at [1484, 130] on span "Last 30 days" at bounding box center [1473, 126] width 80 height 18
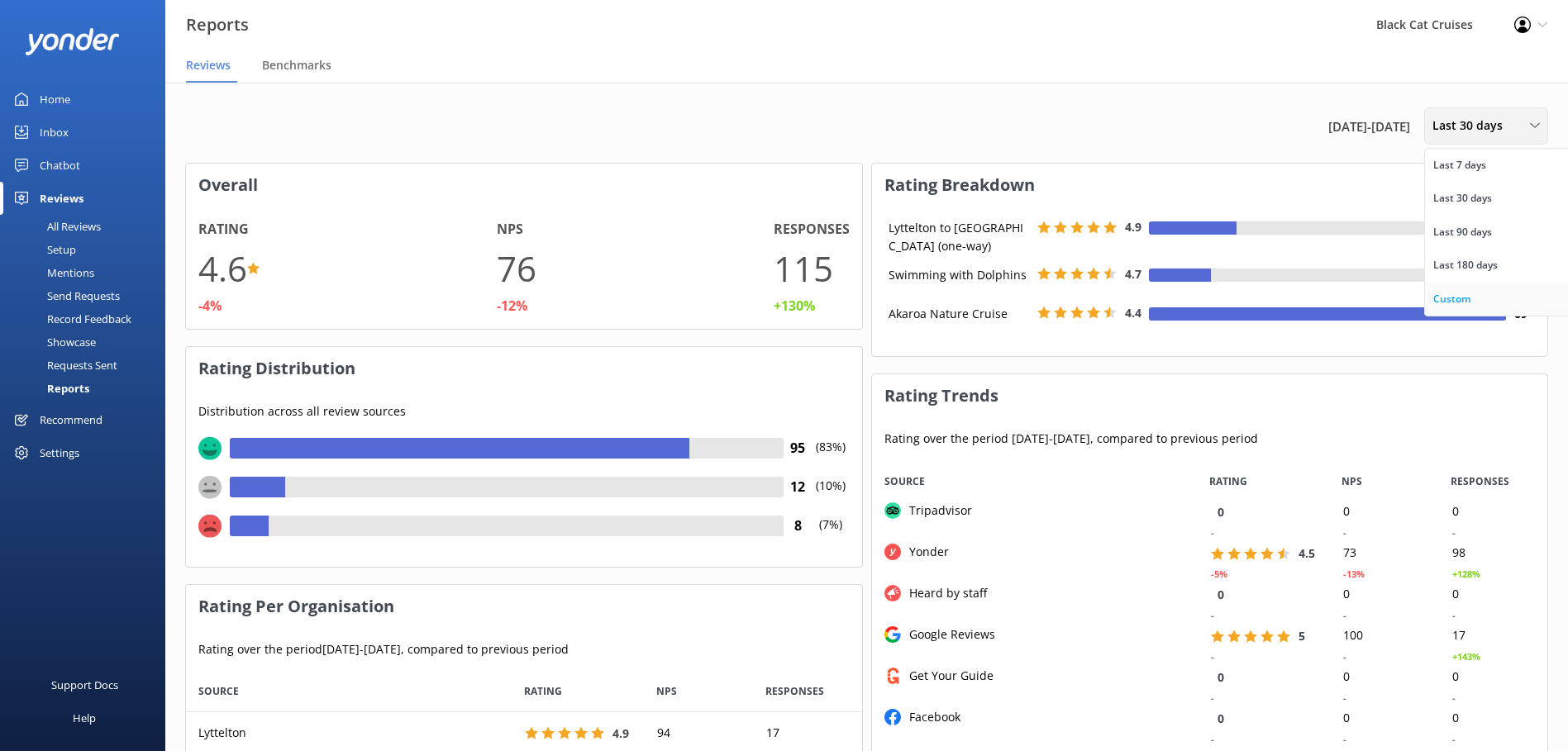
click at [1468, 298] on div "Custom" at bounding box center [1452, 299] width 37 height 16
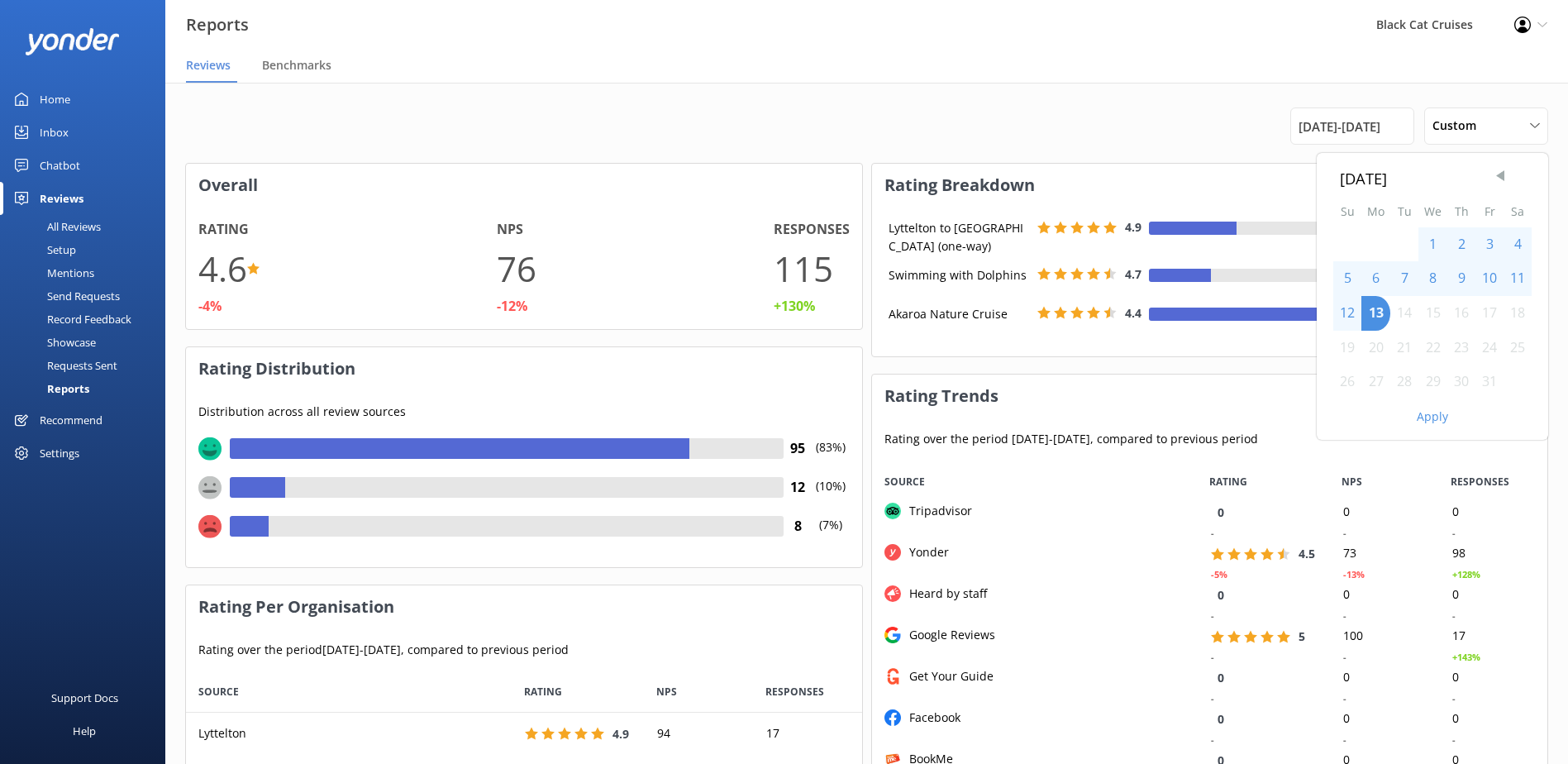
click at [1503, 174] on span "Previous Month" at bounding box center [1501, 176] width 16 height 16
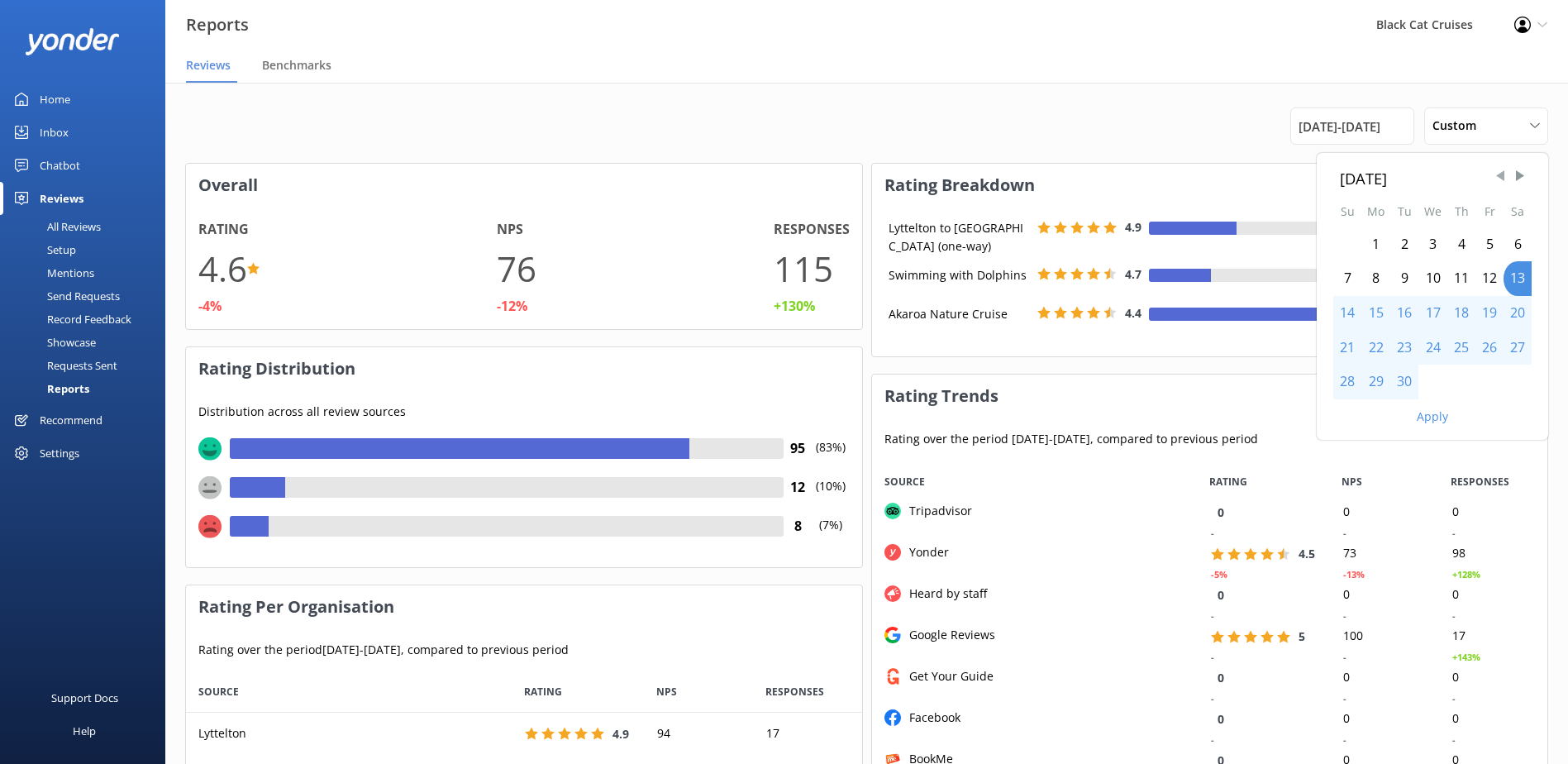
click at [1503, 174] on span "Previous Month" at bounding box center [1501, 176] width 16 height 16
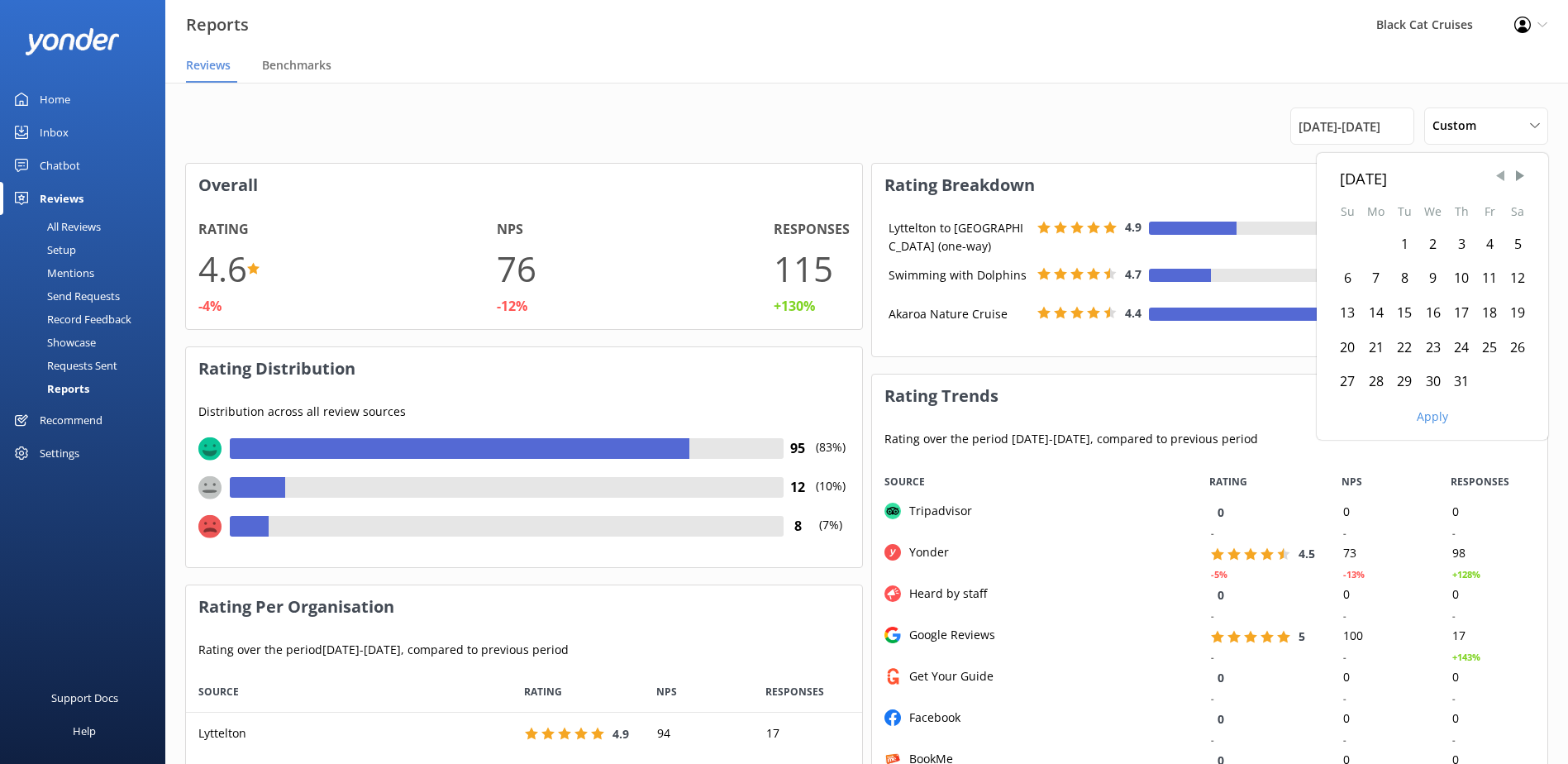
click at [1503, 174] on span "Previous Month" at bounding box center [1501, 176] width 16 height 16
click at [1503, 173] on span "Previous Month" at bounding box center [1501, 176] width 16 height 16
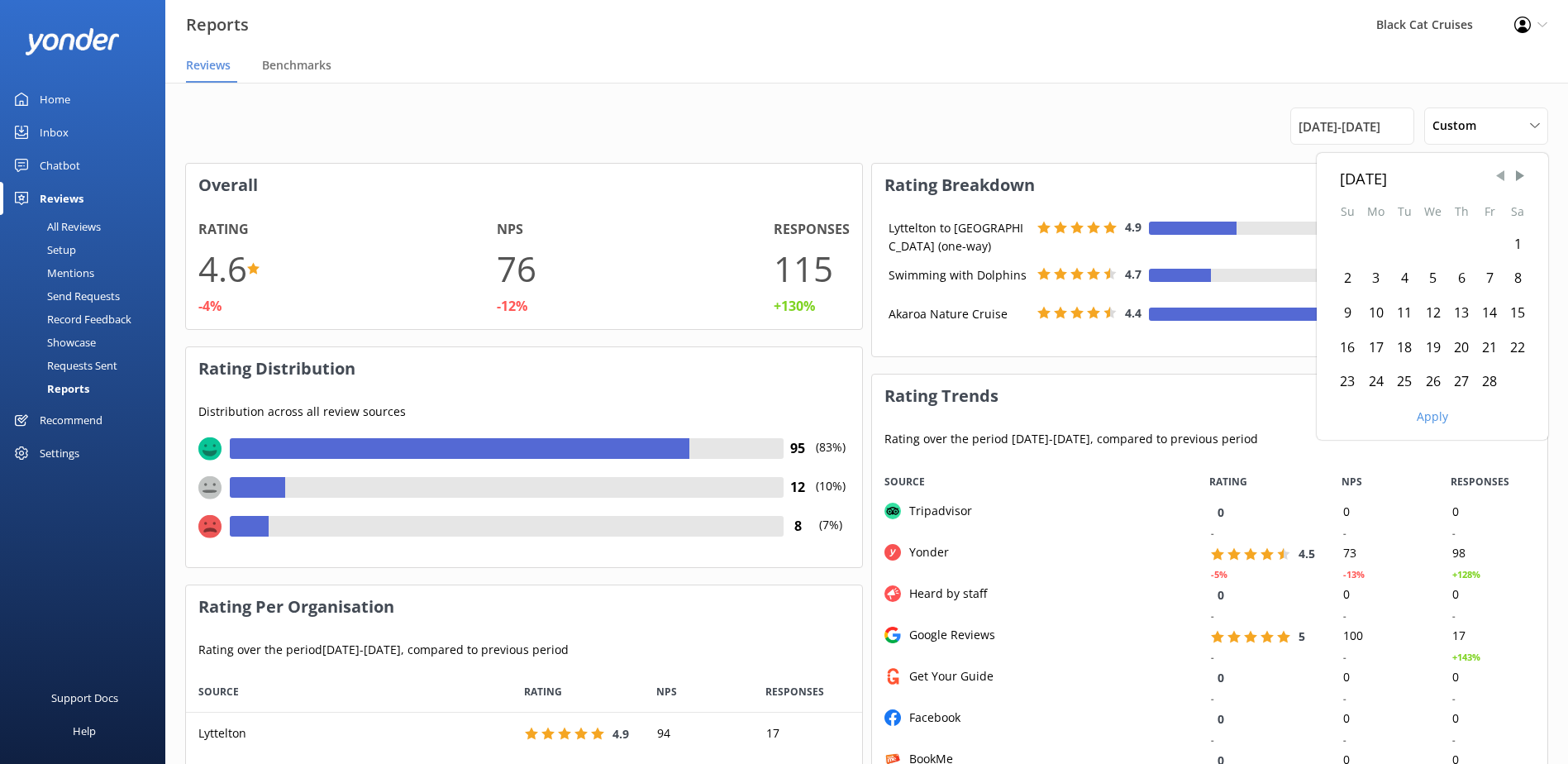
click at [1503, 173] on span "Previous Month" at bounding box center [1501, 176] width 16 height 16
click at [1402, 244] on div "1" at bounding box center [1404, 245] width 28 height 35
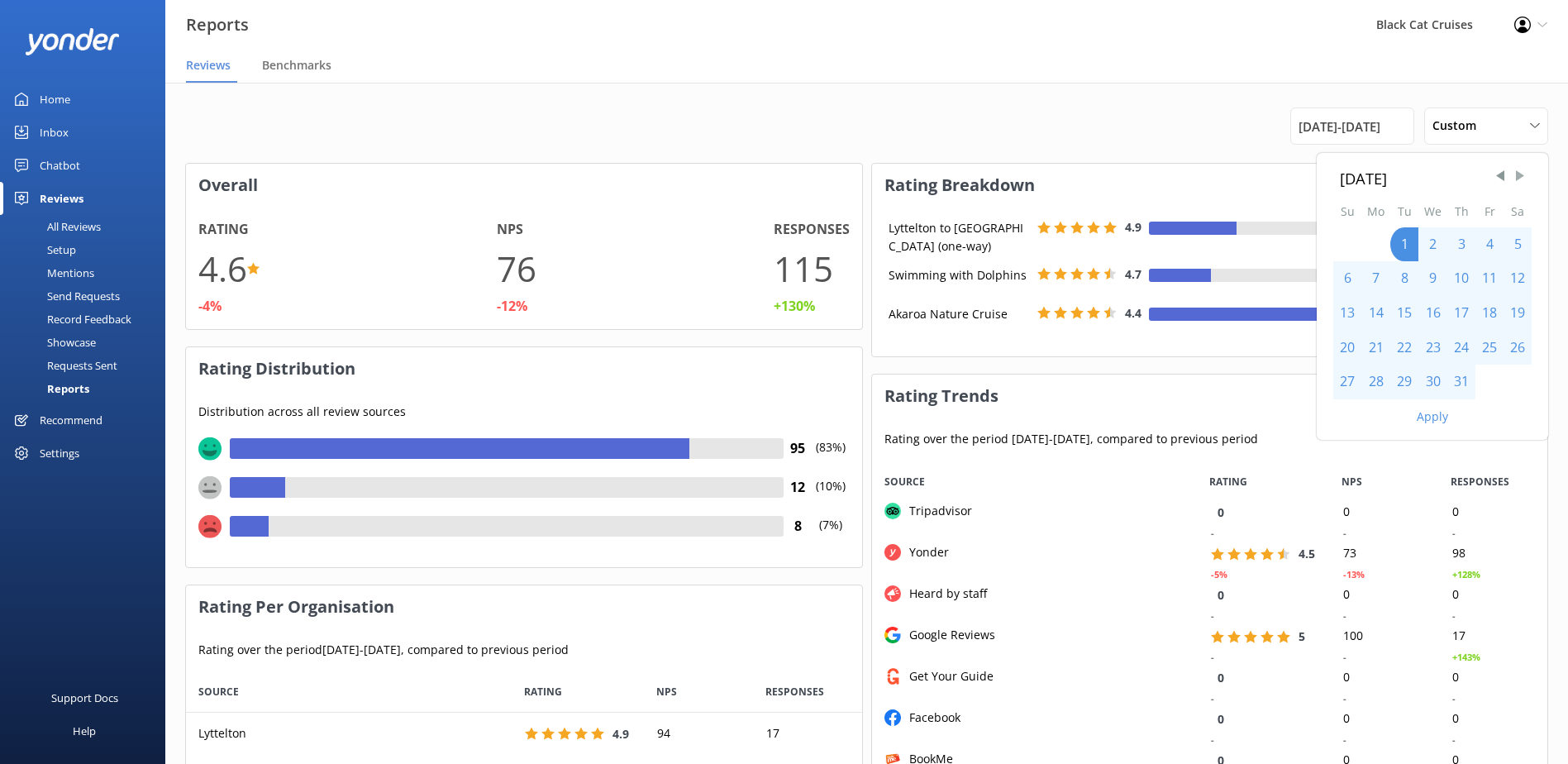
click at [1515, 176] on span "Next Month" at bounding box center [1520, 176] width 16 height 16
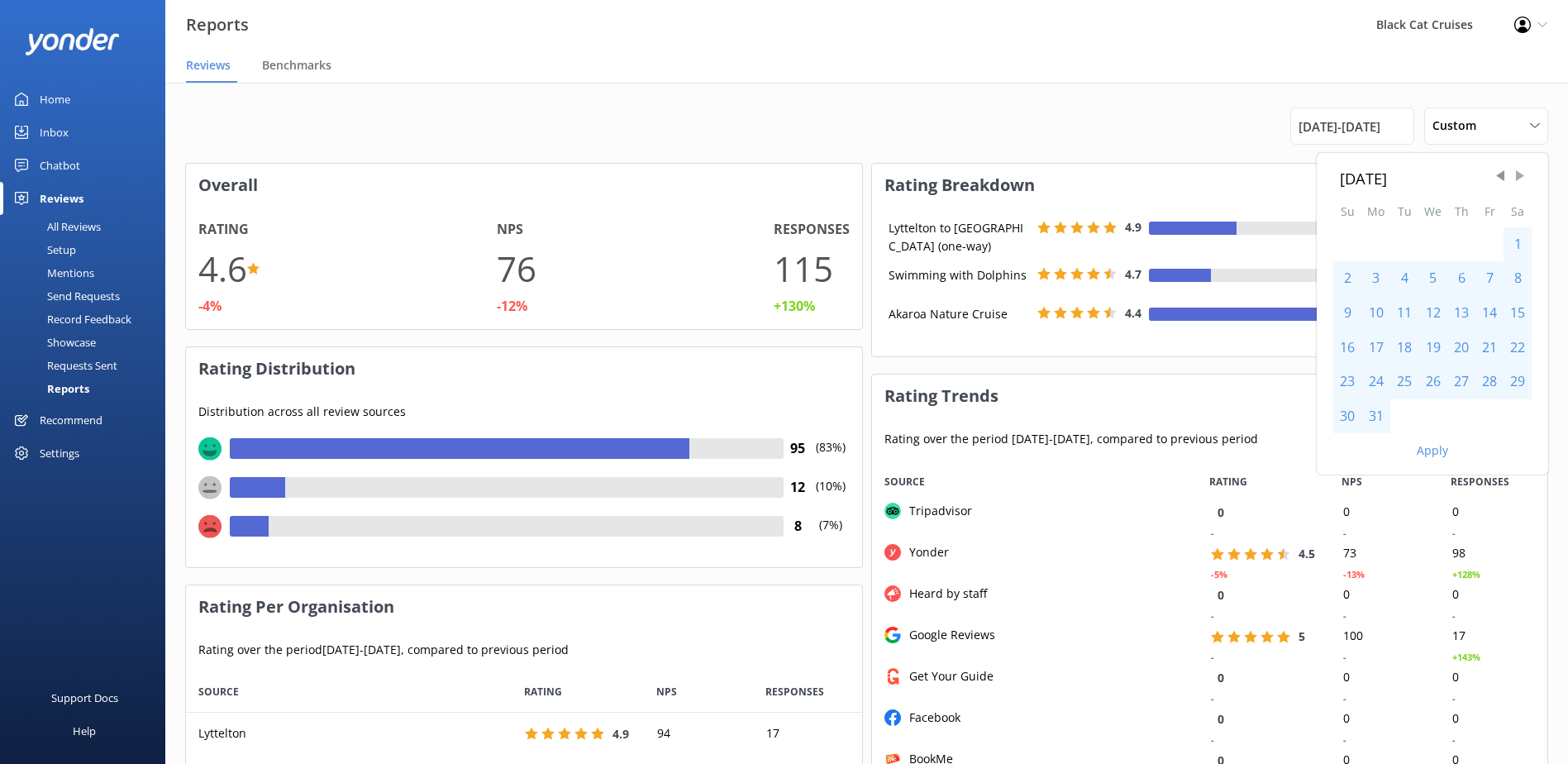
click at [1515, 176] on span "Next Month" at bounding box center [1520, 176] width 16 height 16
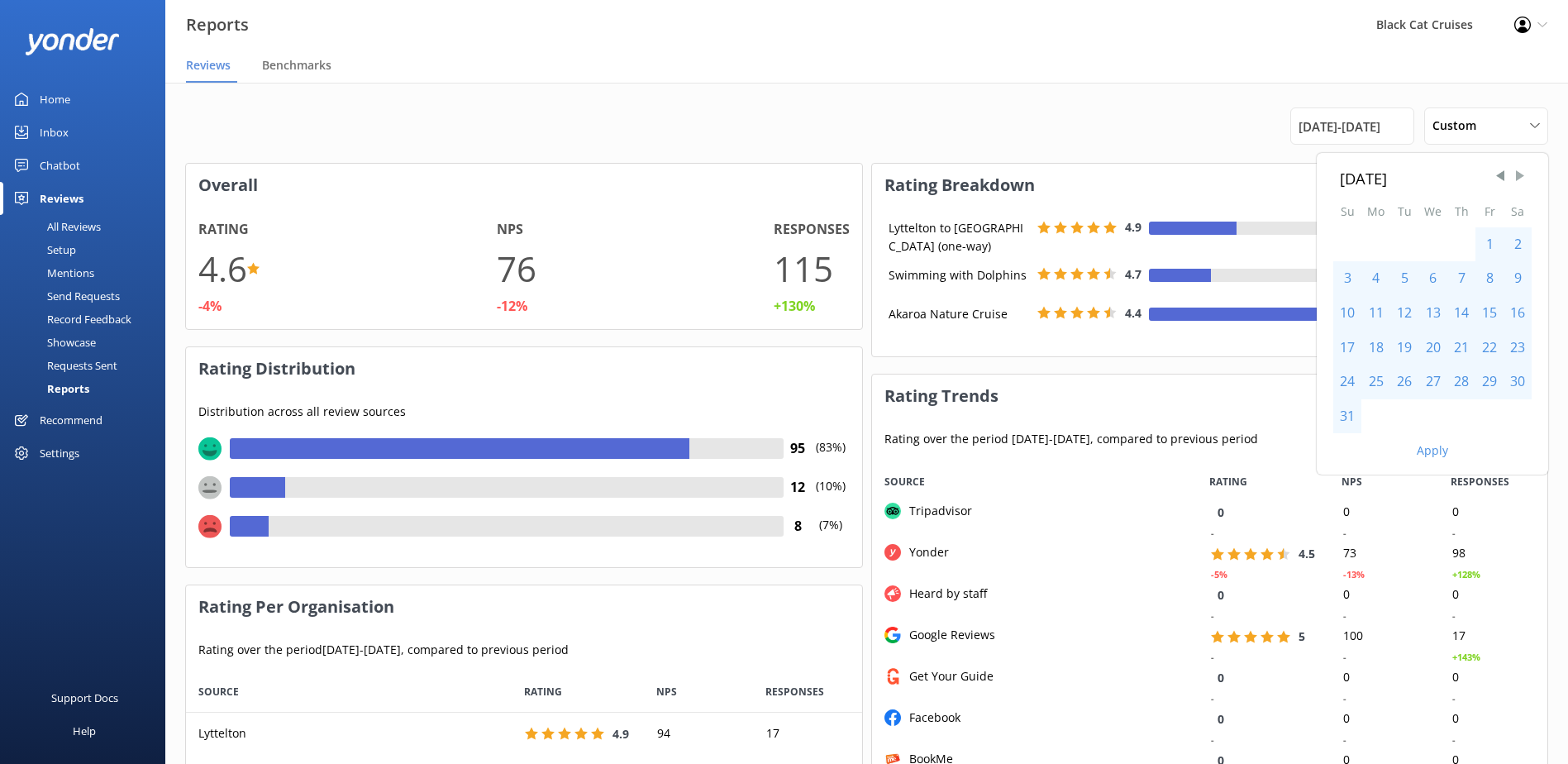
click at [1515, 176] on span "Next Month" at bounding box center [1520, 176] width 16 height 16
click at [1402, 377] on div "30" at bounding box center [1404, 382] width 28 height 35
click at [1427, 415] on button "Apply" at bounding box center [1432, 417] width 32 height 12
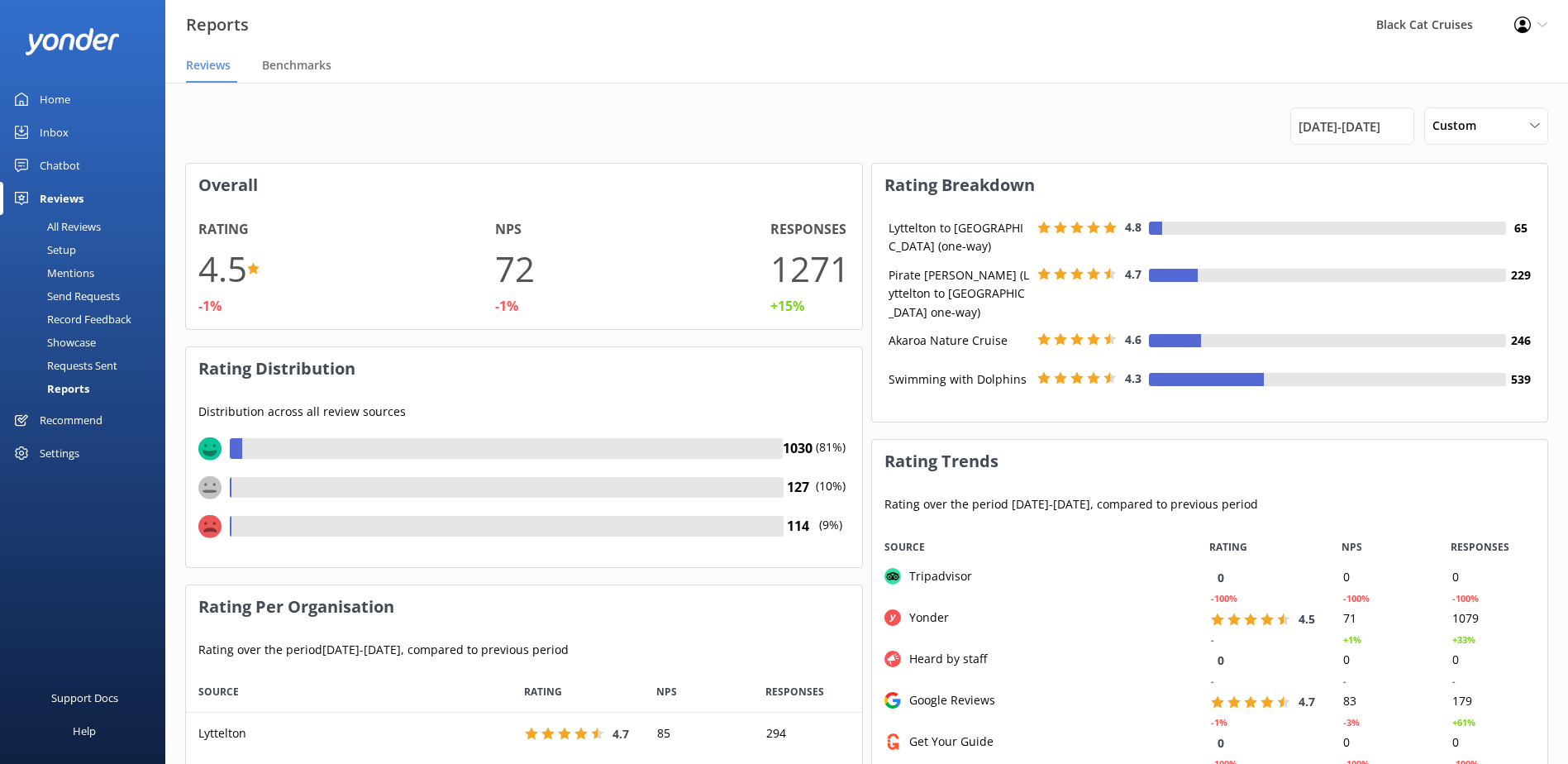
scroll to position [331, 663]
